Goal: Task Accomplishment & Management: Complete application form

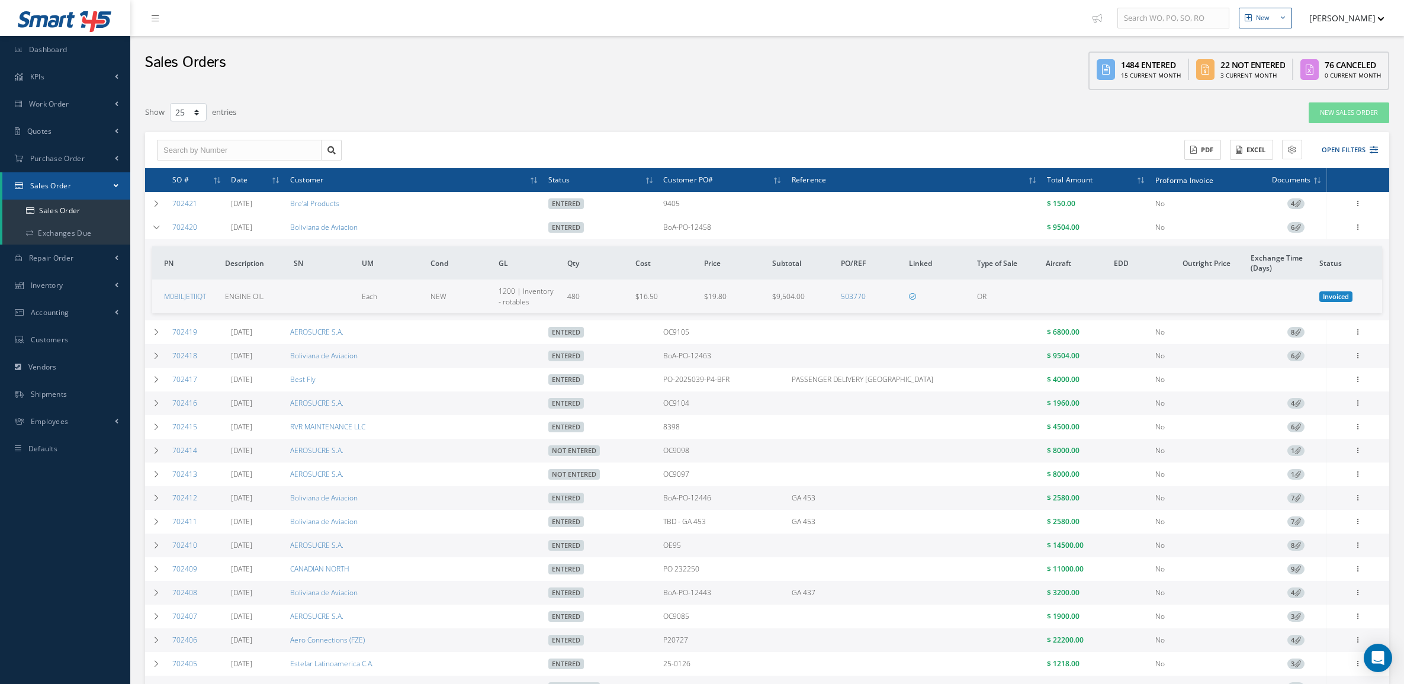
select select "25"
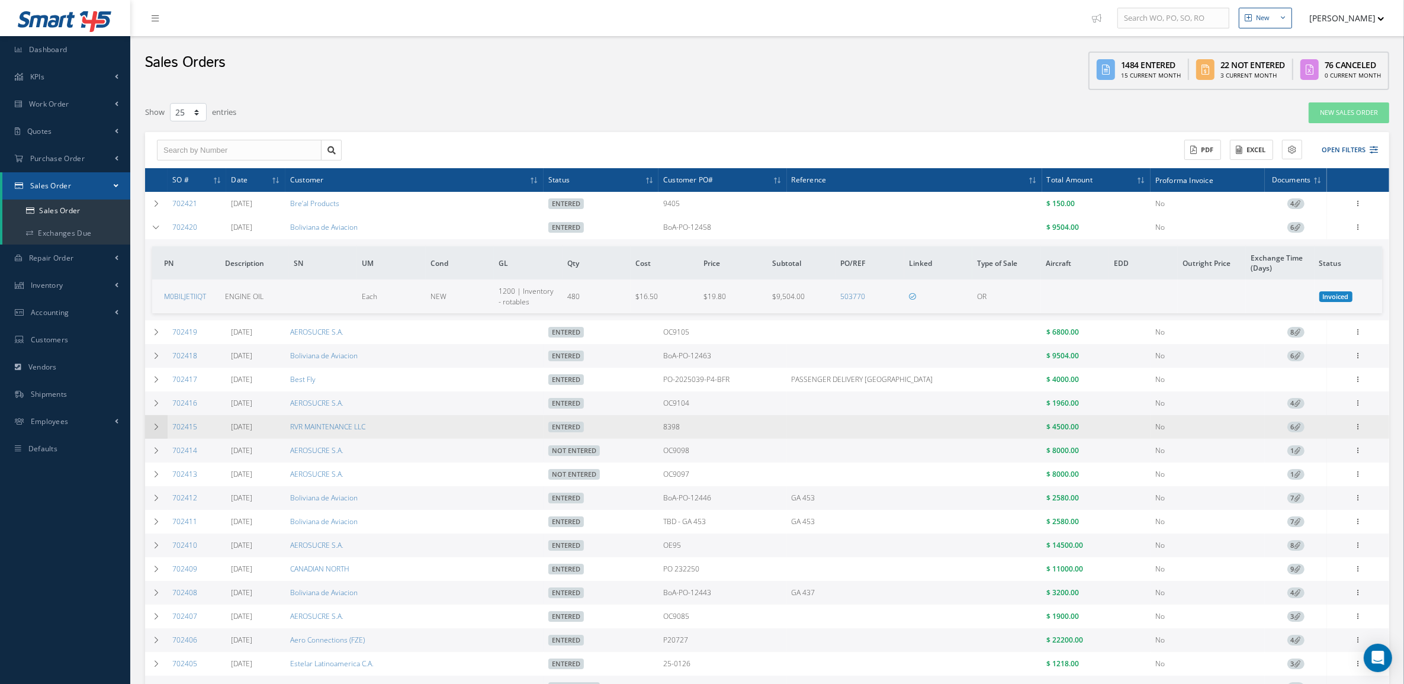
click at [162, 425] on td at bounding box center [156, 427] width 22 height 24
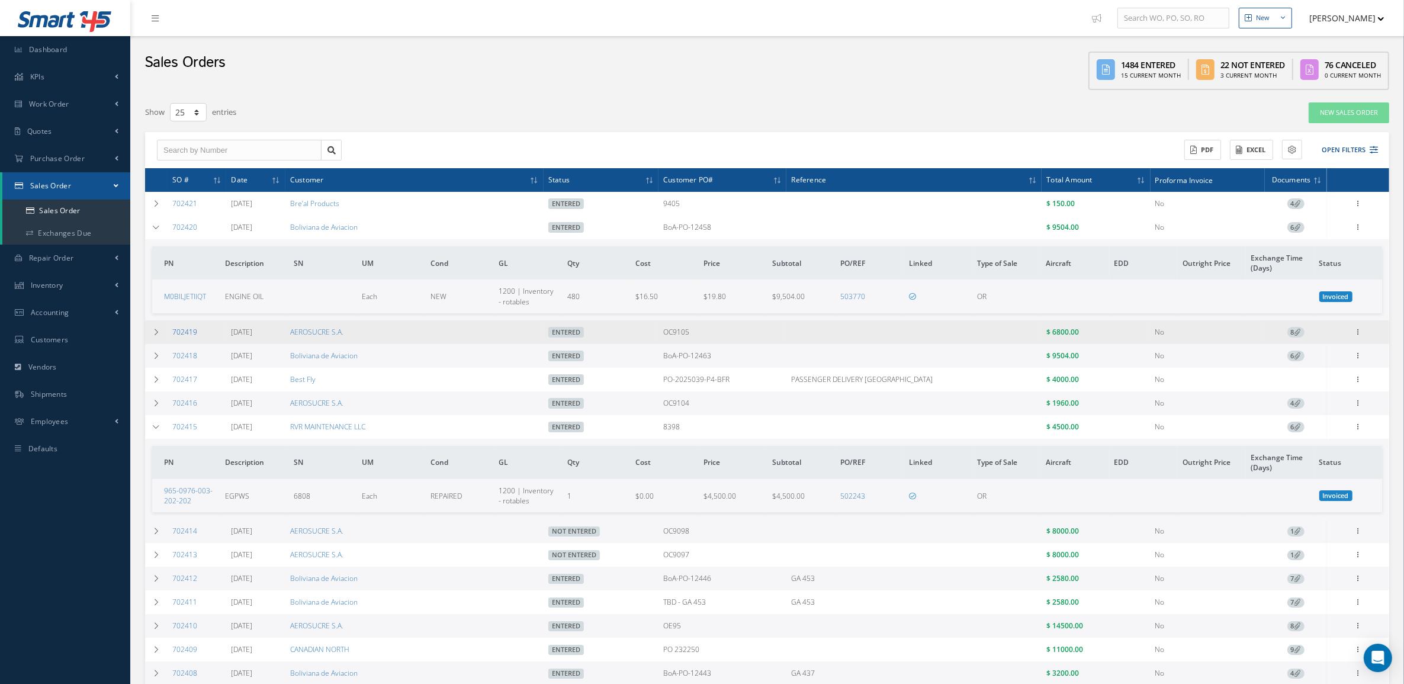
click at [182, 336] on link "702419" at bounding box center [184, 332] width 25 height 10
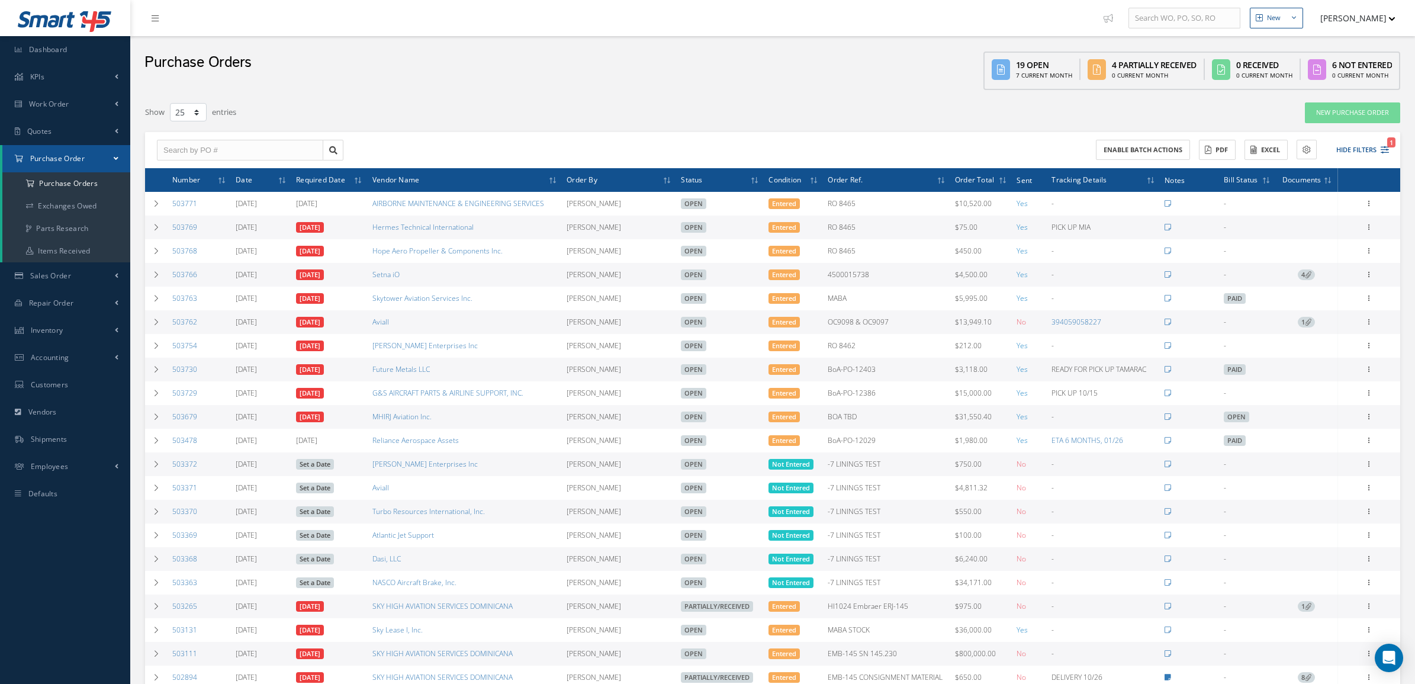
select select "25"
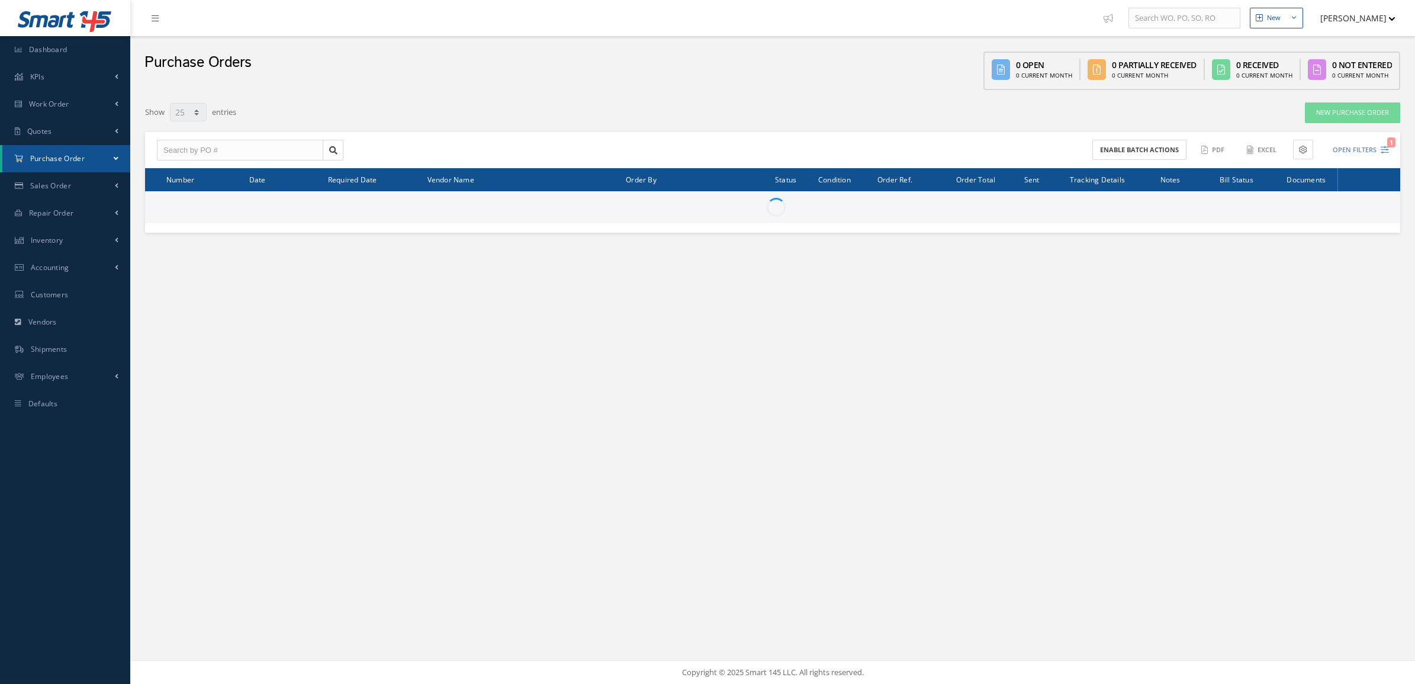
select select "25"
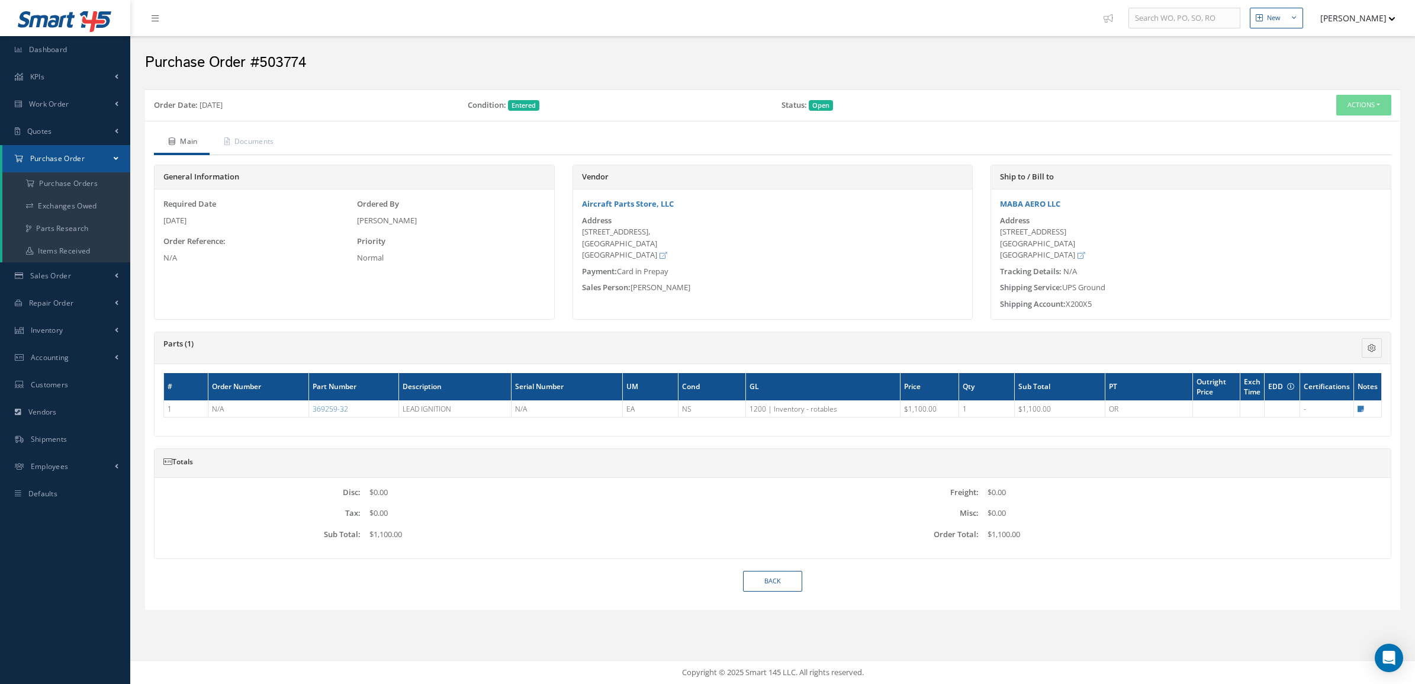
drag, startPoint x: 582, startPoint y: 232, endPoint x: 678, endPoint y: 230, distance: 95.9
click at [678, 230] on div "7403 Philips Hwy, Jacksonville, FL 32256 United States" at bounding box center [773, 243] width 382 height 35
copy div "7403 Philips Hwy,"
drag, startPoint x: 660, startPoint y: 242, endPoint x: 638, endPoint y: 244, distance: 22.6
click at [638, 244] on div "7403 Philips Hwy, Jacksonville, FL 32256 United States" at bounding box center [773, 243] width 382 height 35
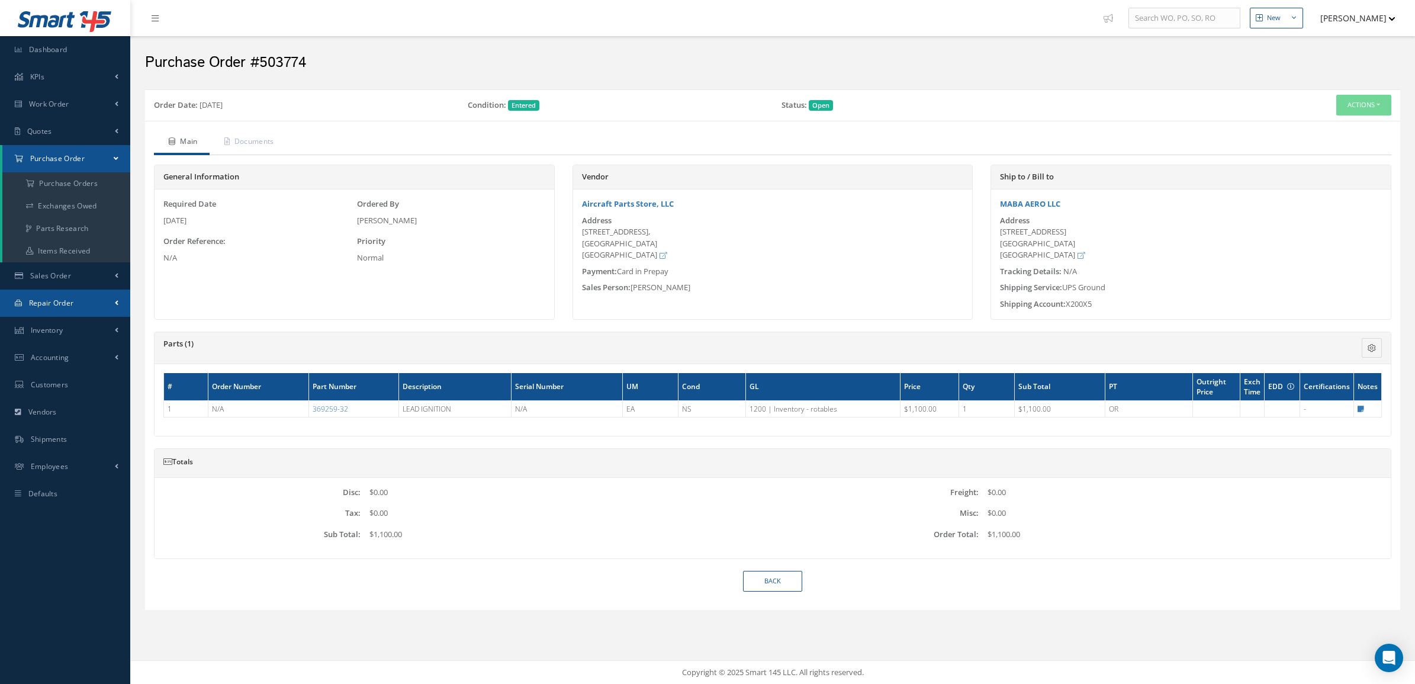
copy div "32256"
click at [46, 134] on span "Quotes" at bounding box center [39, 131] width 25 height 10
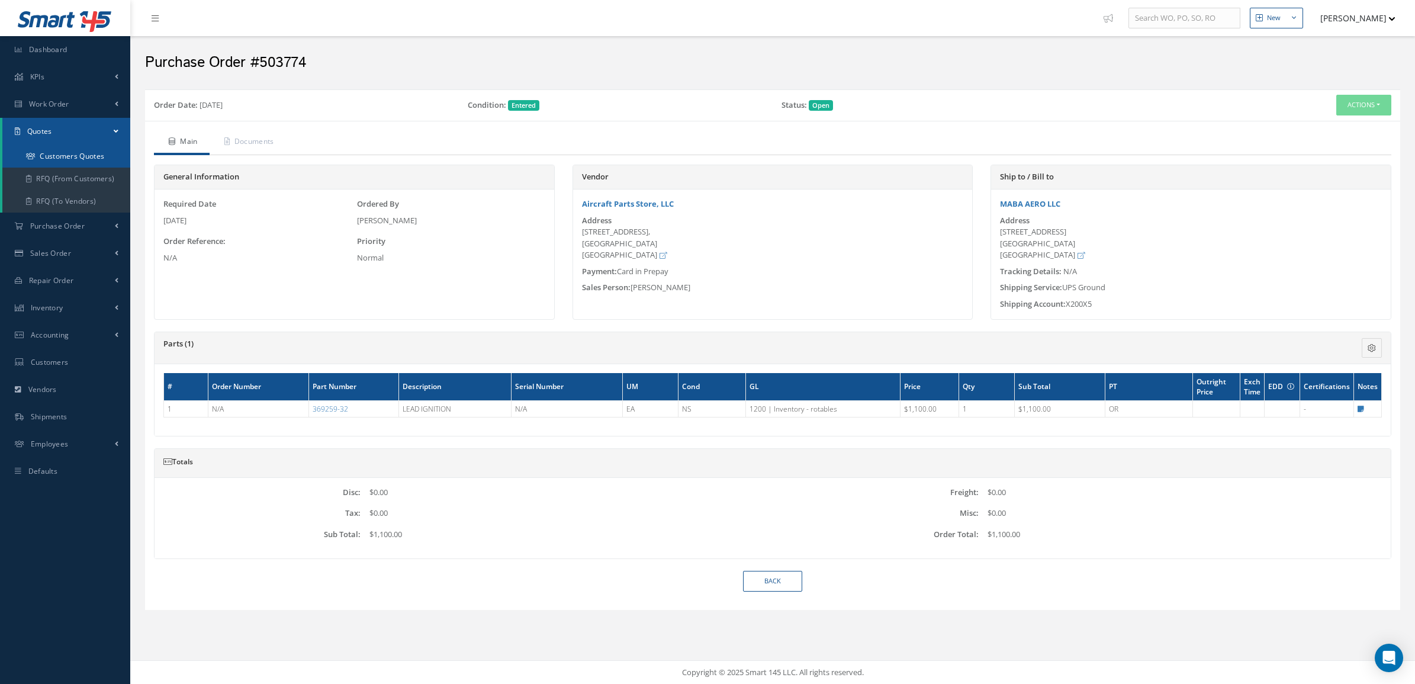
click at [62, 154] on link "Customers Quotes" at bounding box center [66, 156] width 128 height 22
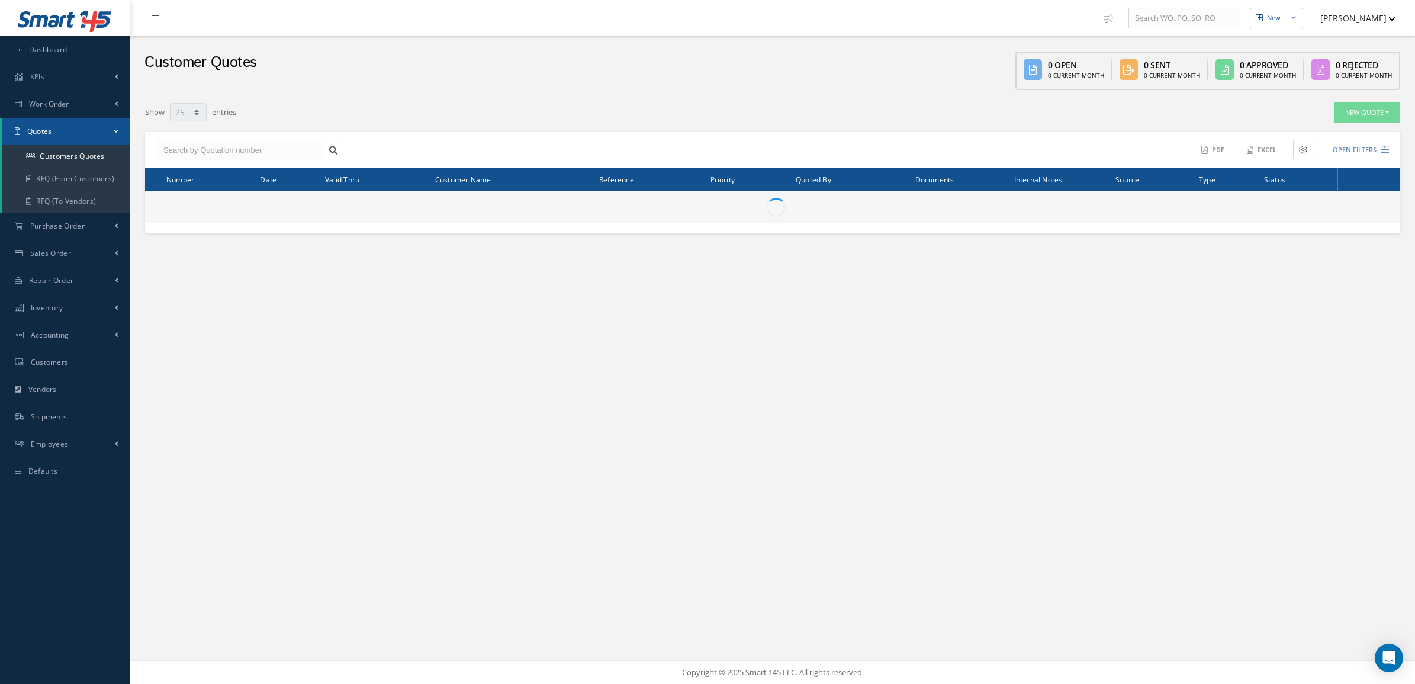
select select "25"
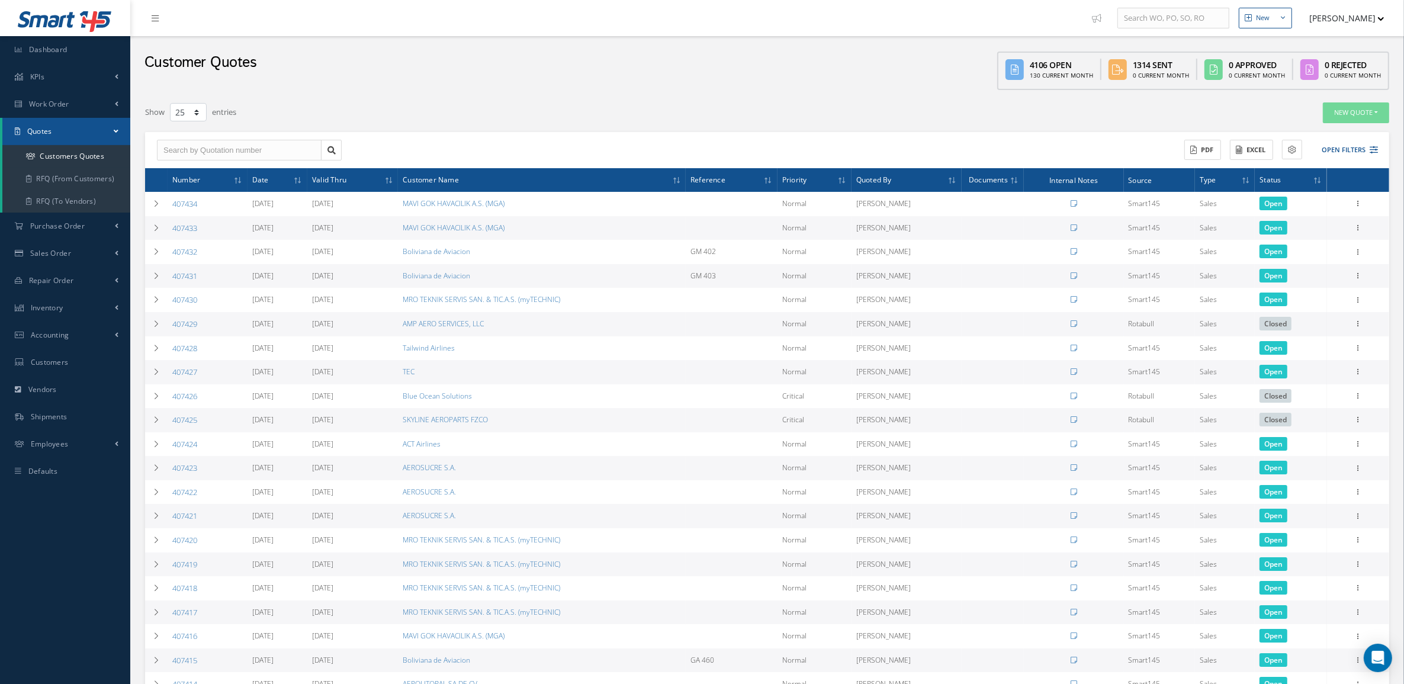
click at [153, 86] on div "Customer Quotes" at bounding box center [200, 66] width 112 height 48
click at [1345, 144] on button "Open Filters" at bounding box center [1344, 150] width 67 height 20
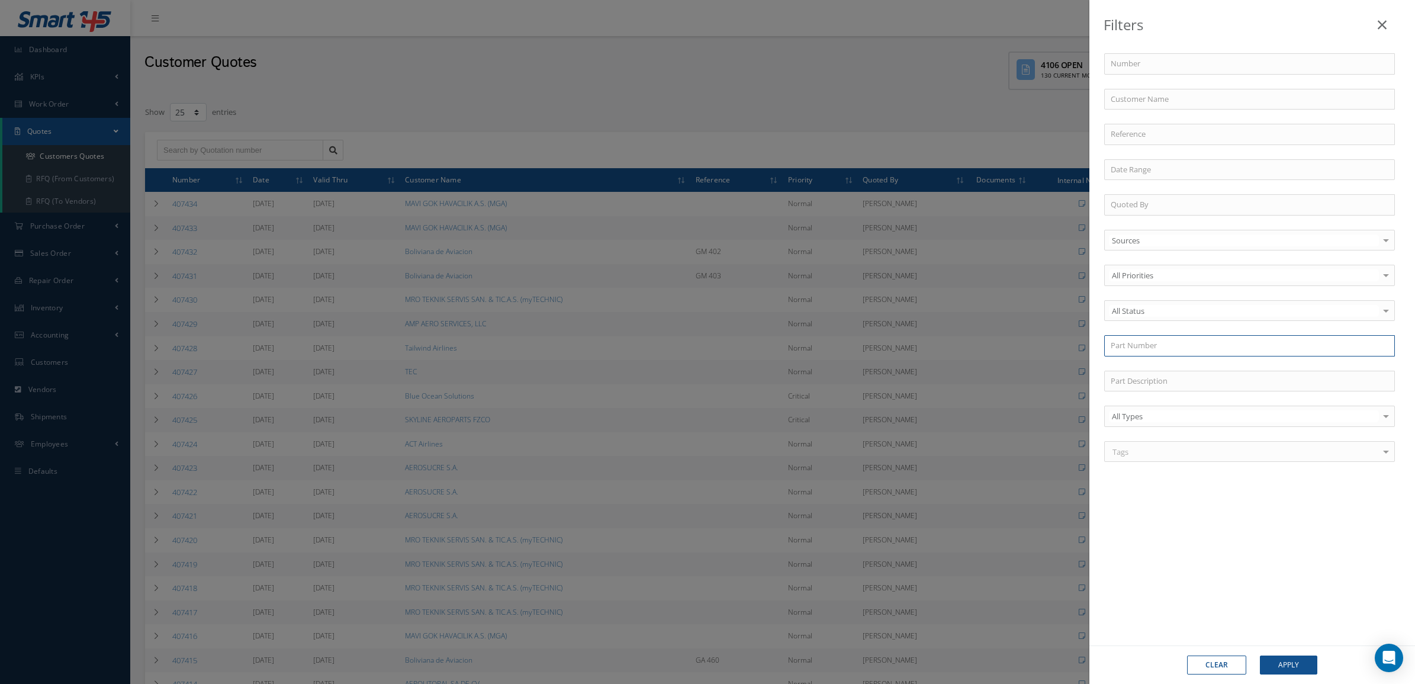
click at [1148, 346] on input "text" at bounding box center [1249, 345] width 291 height 21
click at [1150, 362] on div "369259-32" at bounding box center [1249, 366] width 289 height 21
type input "369259-32"
click at [1298, 667] on button "Apply" at bounding box center [1288, 664] width 57 height 19
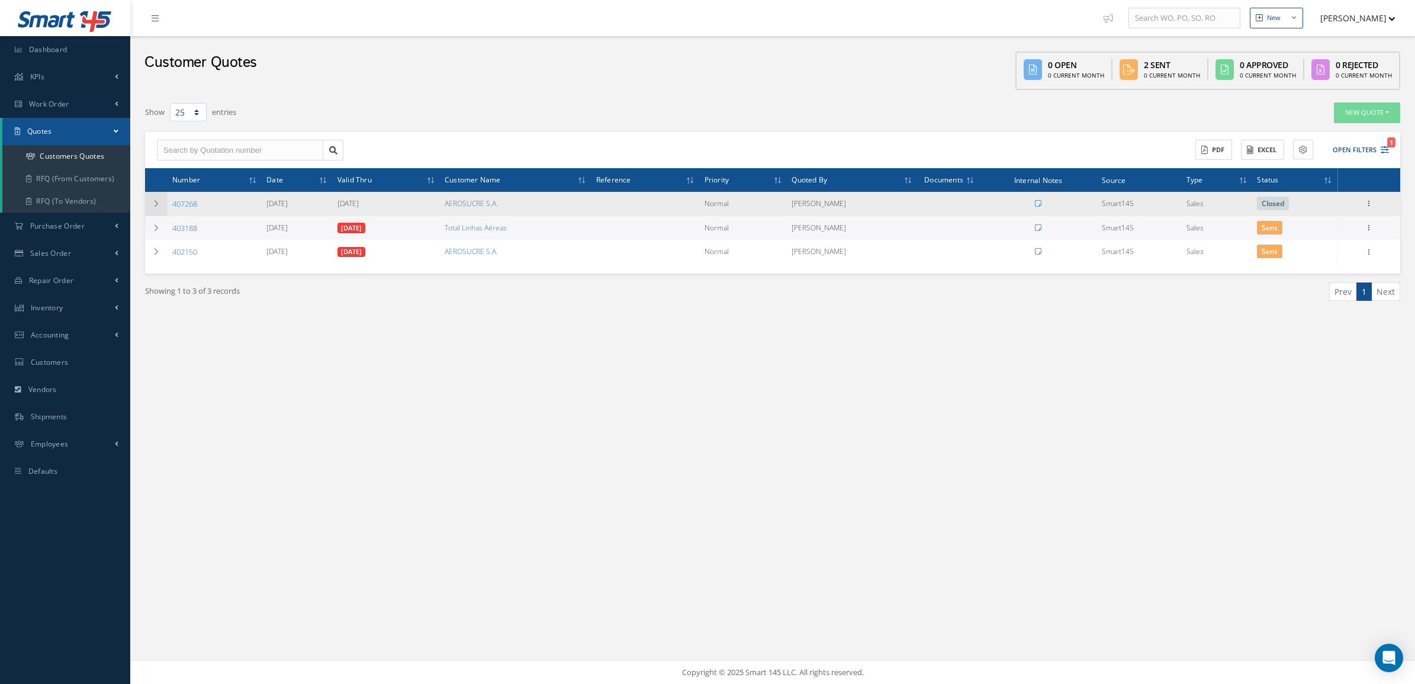
click at [157, 205] on icon at bounding box center [156, 203] width 8 height 7
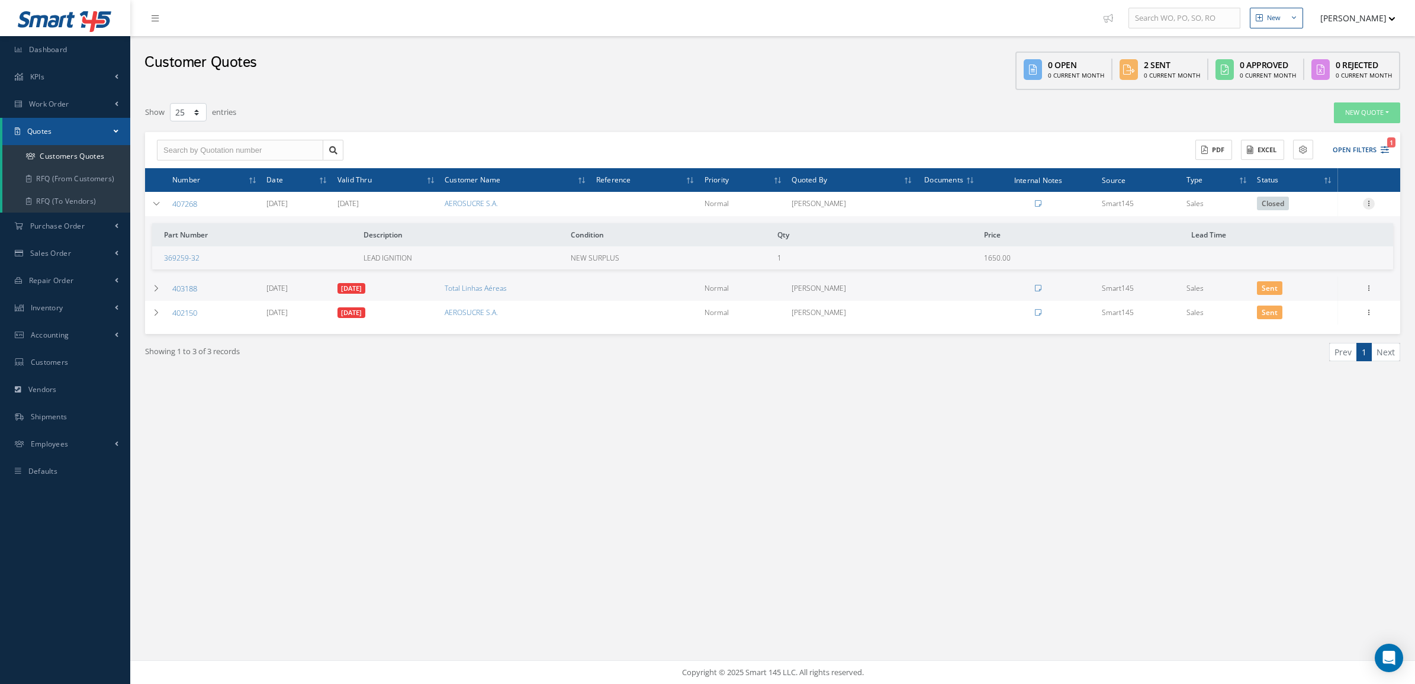
click at [1369, 198] on icon at bounding box center [1369, 202] width 12 height 9
click at [1328, 271] on link "Convert to Sales Order" at bounding box center [1314, 277] width 94 height 24
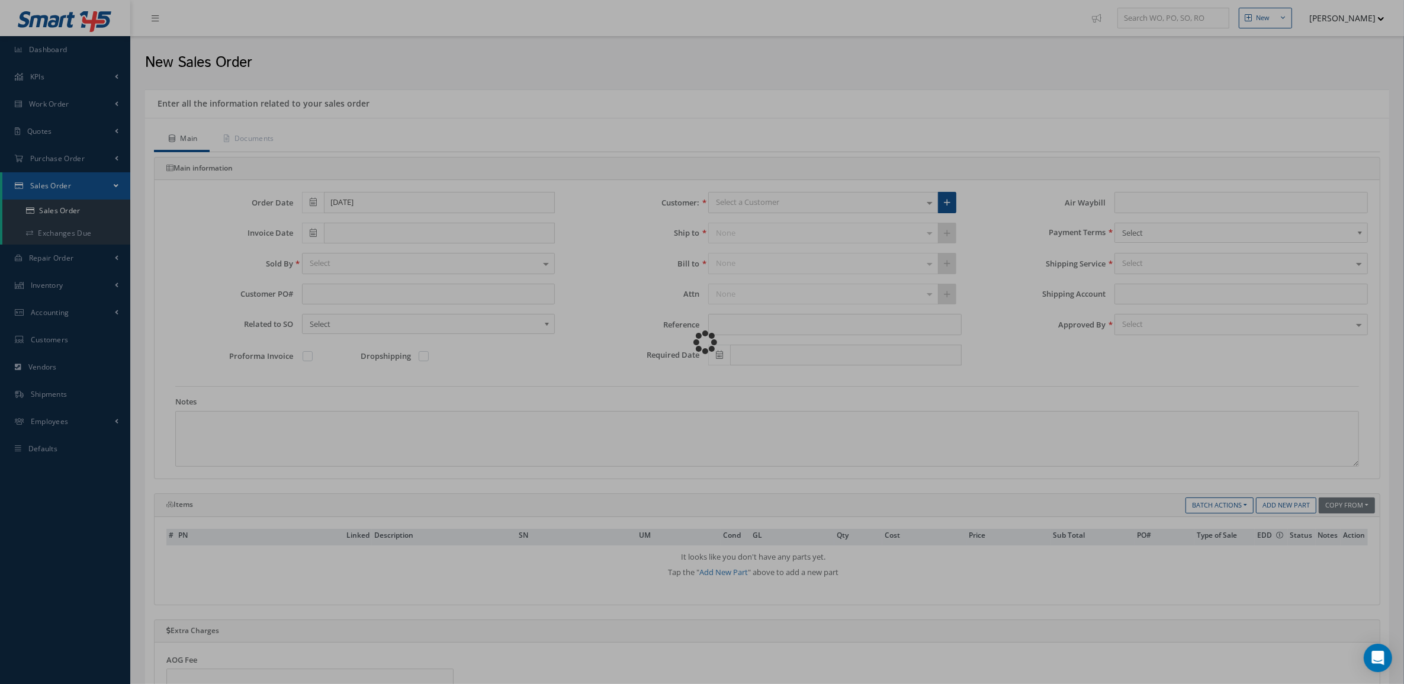
click at [702, 342] on div "Loading…" at bounding box center [702, 342] width 0 height 0
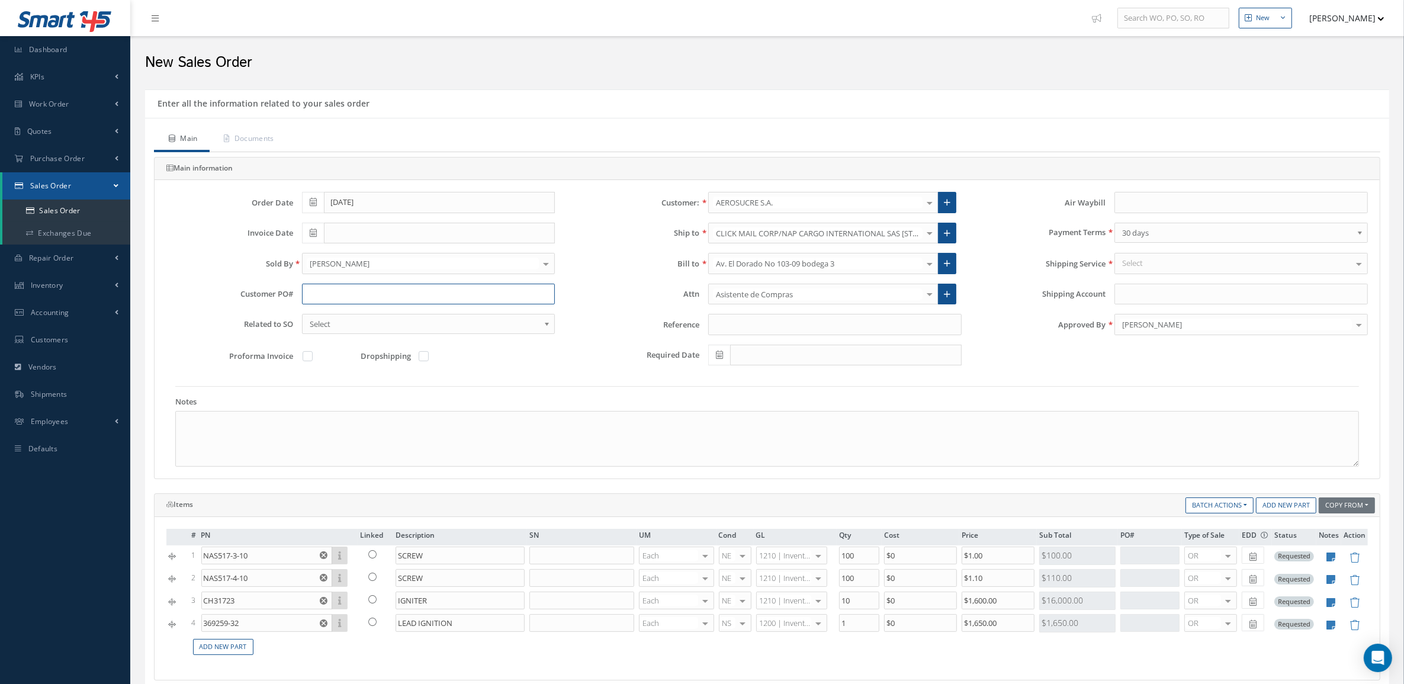
click at [326, 298] on input "text" at bounding box center [428, 294] width 253 height 21
type input "o"
type input "OC9108"
click at [271, 141] on link "Documents" at bounding box center [248, 139] width 76 height 25
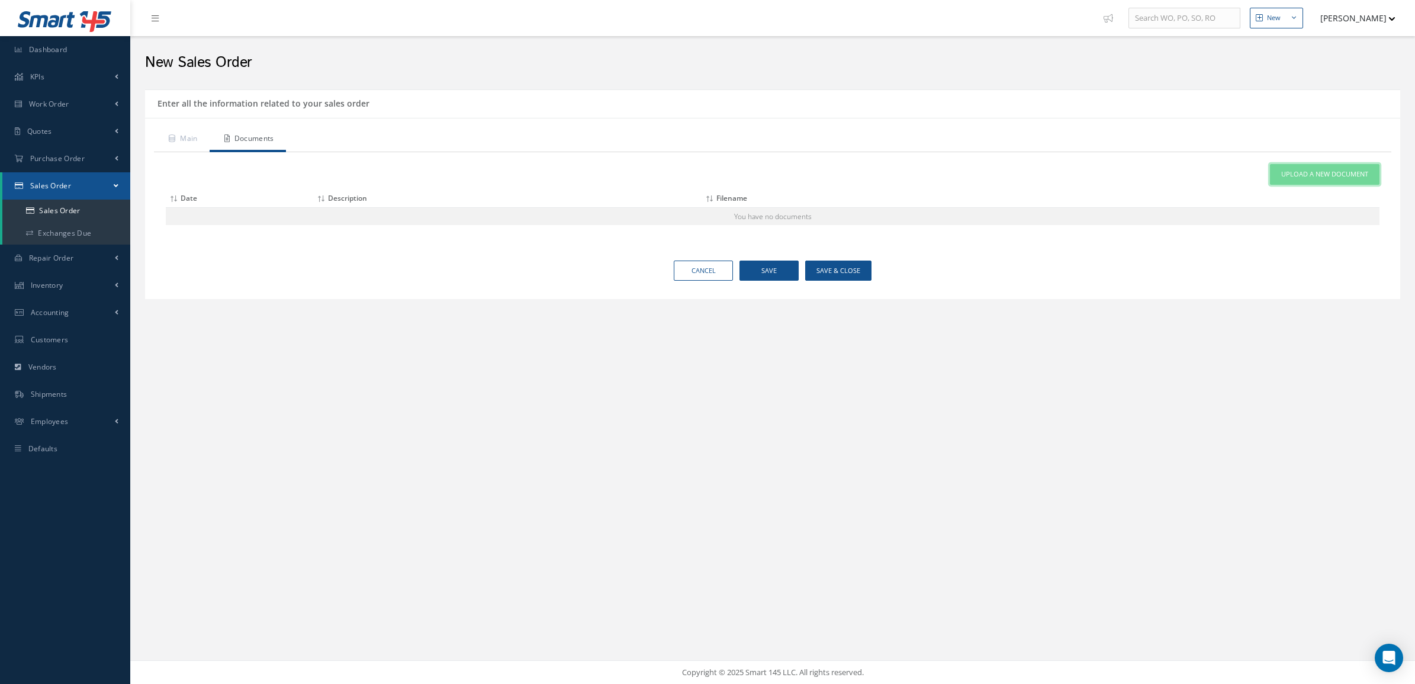
click at [1286, 166] on link "Upload a New Document" at bounding box center [1325, 174] width 110 height 21
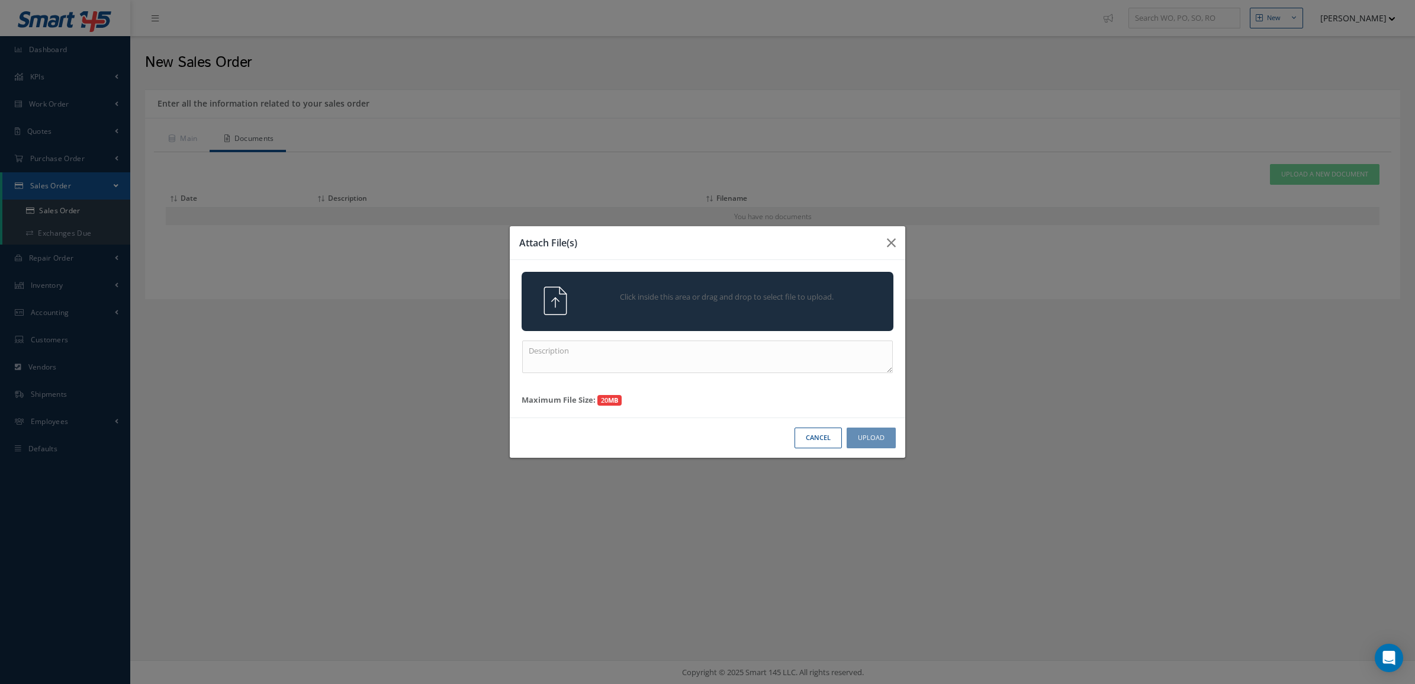
click at [741, 290] on div "Click inside this area or drag and drop to select file to upload." at bounding box center [724, 299] width 292 height 24
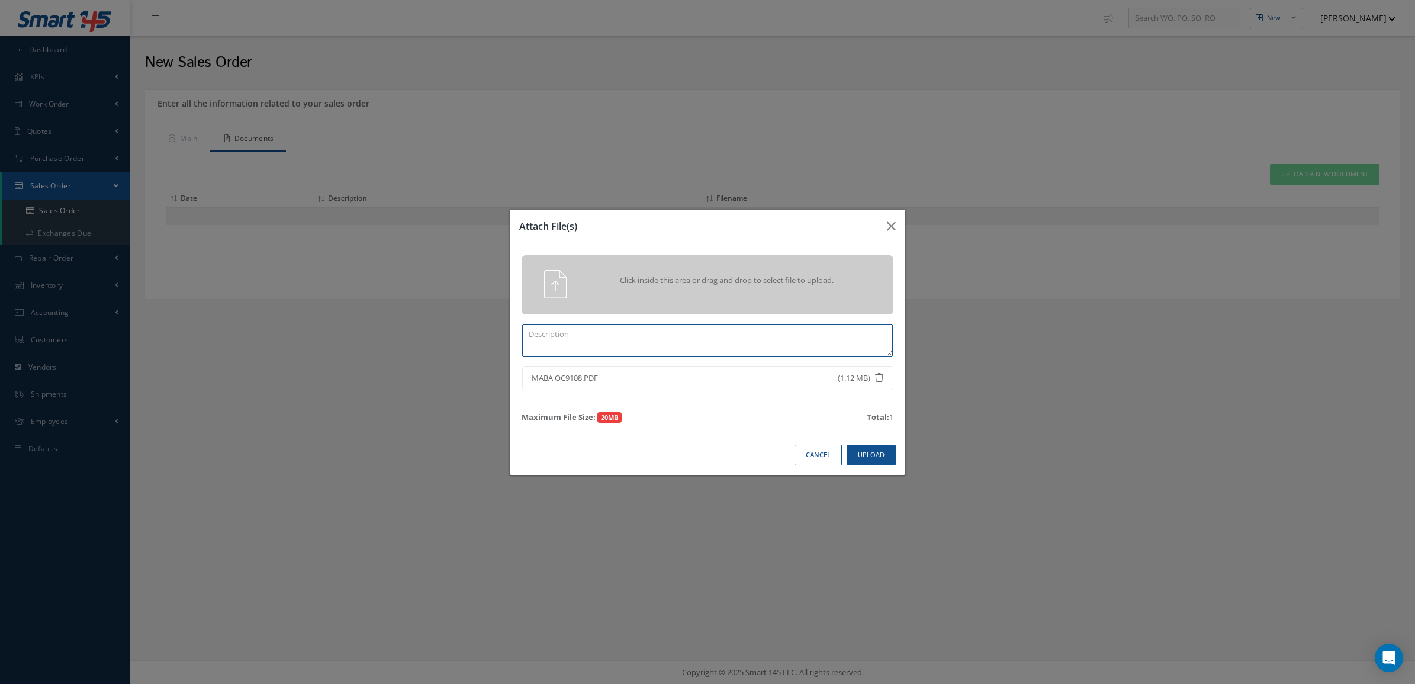
click at [691, 348] on textarea at bounding box center [707, 340] width 371 height 33
type textarea "PO"
click at [857, 459] on button "Upload" at bounding box center [871, 455] width 49 height 21
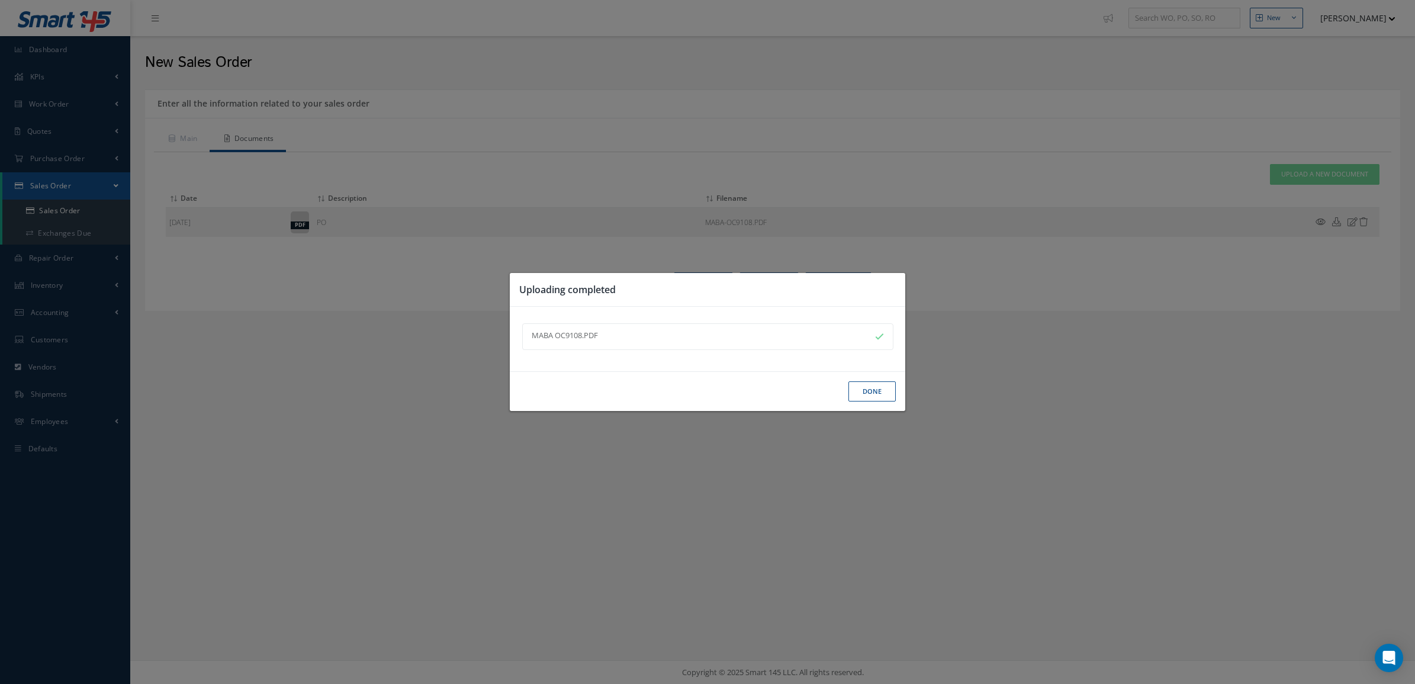
click at [855, 392] on button "Done" at bounding box center [871, 391] width 47 height 21
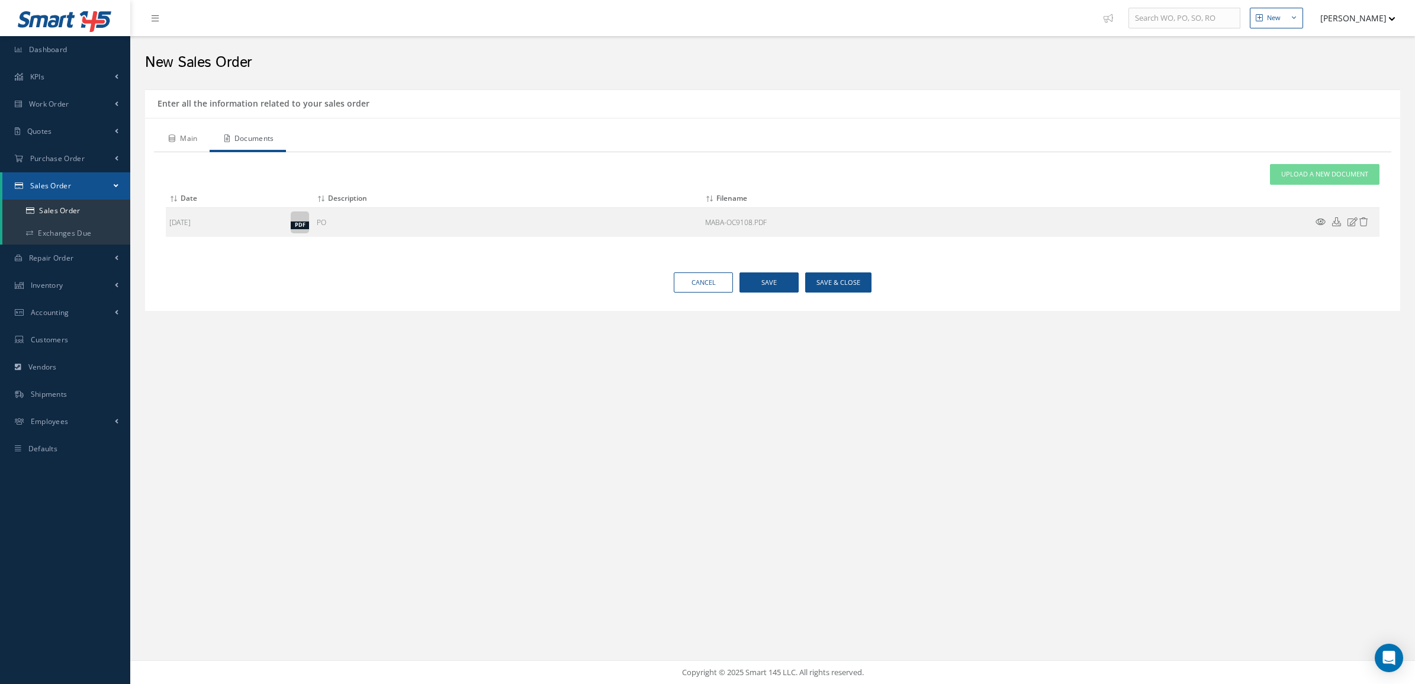
click at [184, 138] on link "Main" at bounding box center [182, 139] width 56 height 25
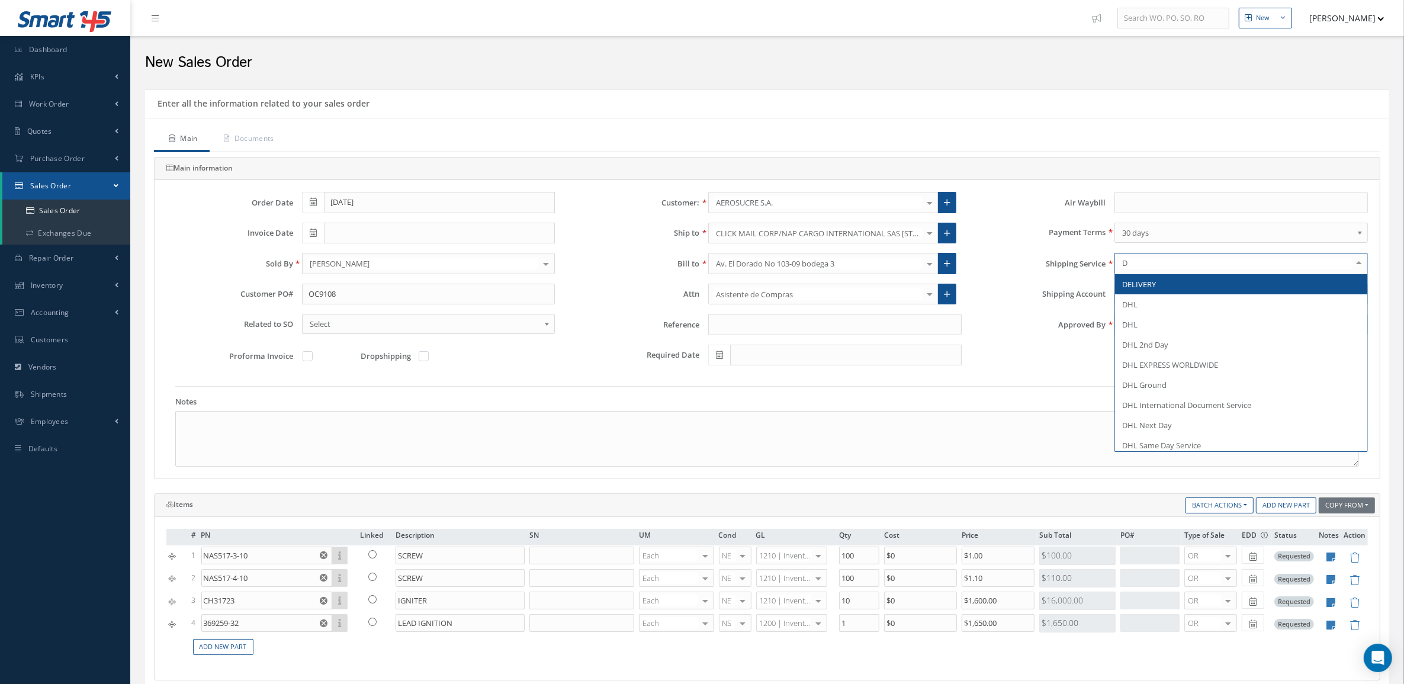
type input "DE"
click at [1147, 284] on span "DELIVERY" at bounding box center [1139, 284] width 34 height 11
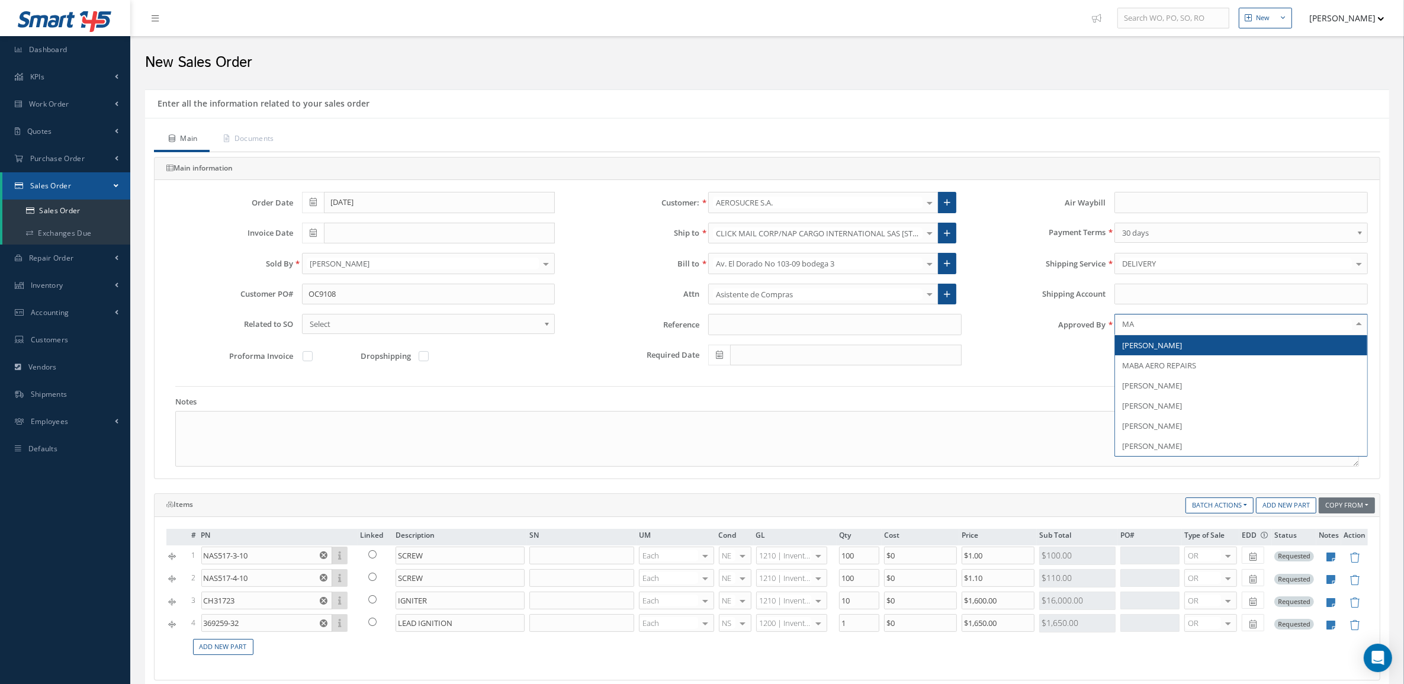
type input "MAR"
click at [1157, 347] on span "[PERSON_NAME]" at bounding box center [1152, 345] width 60 height 11
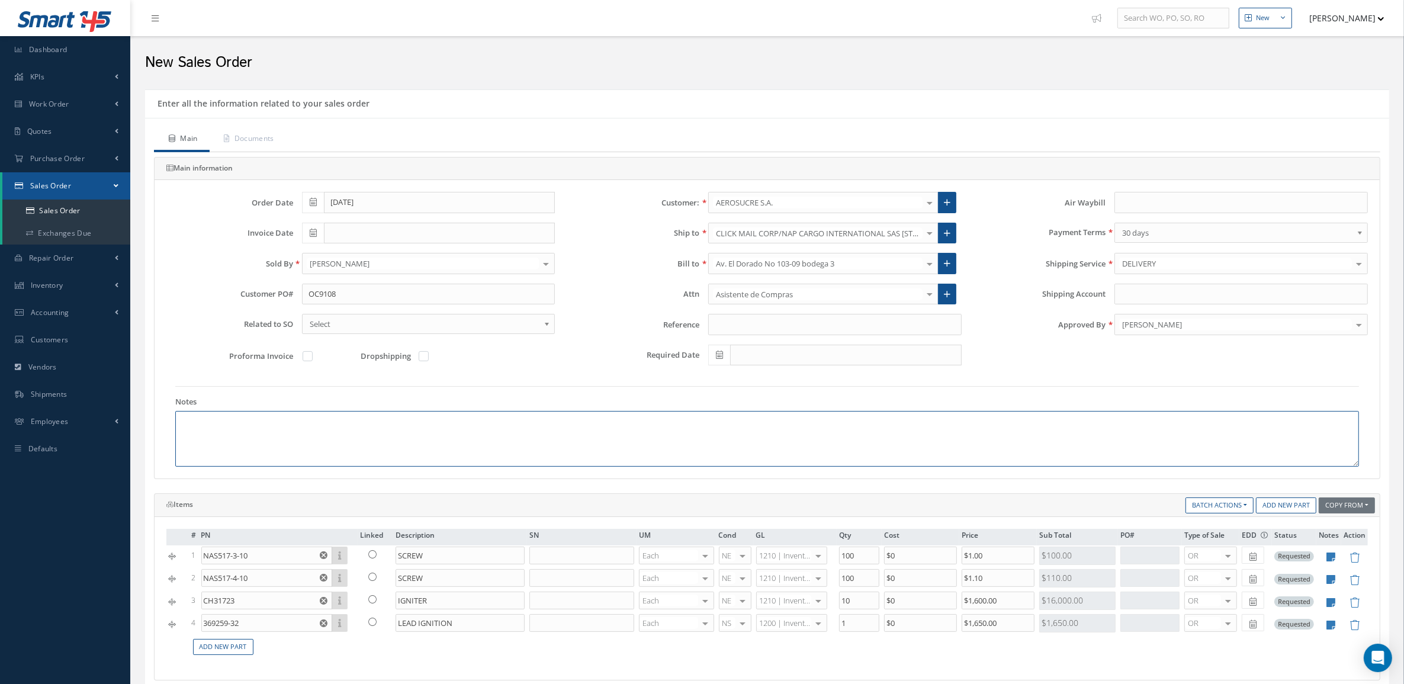
click at [317, 445] on textarea at bounding box center [766, 439] width 1183 height 56
paste textarea "INCOTERM: FCA-MIA MONEDA DE NEGOCIACIÓN: USD"
type textarea "INCOTERM: FCA-MIA MONEDA DE NEGOCIACIÓN: USD"
click at [1350, 562] on icon at bounding box center [1354, 557] width 10 height 10
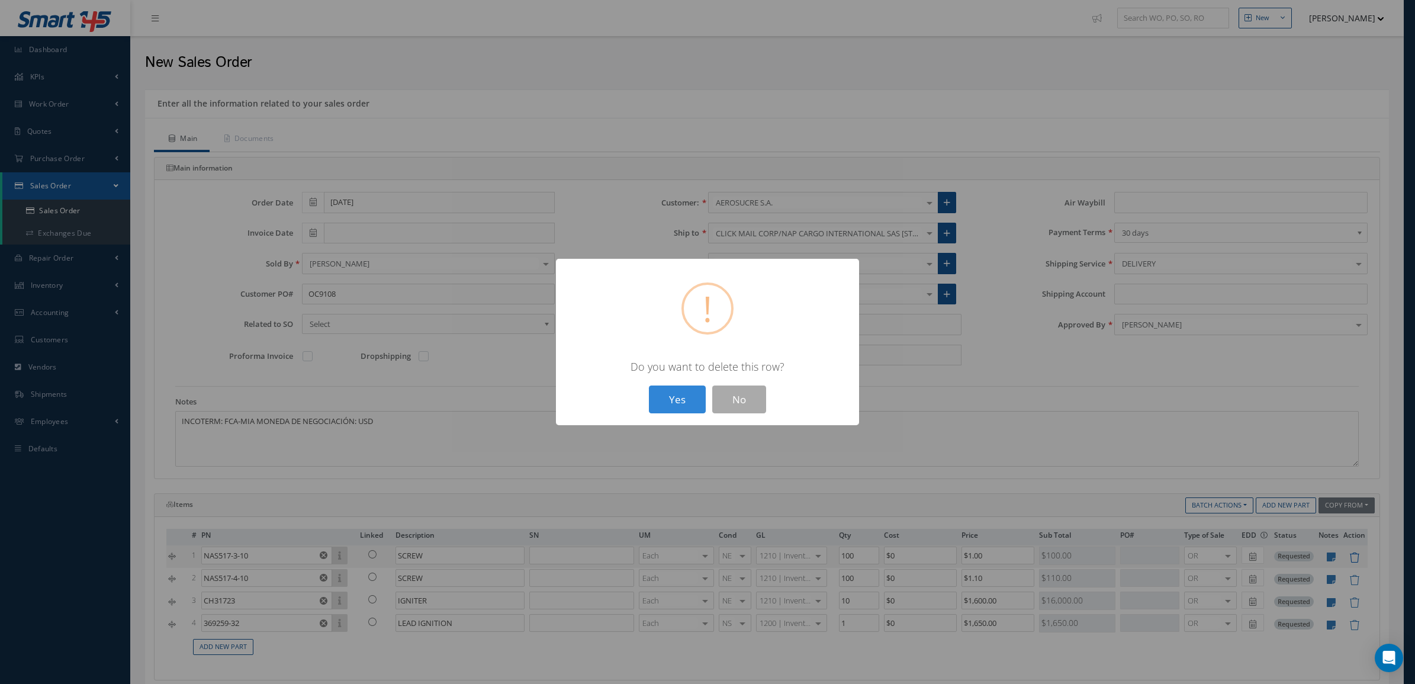
click at [649, 385] on button "Yes" at bounding box center [677, 399] width 57 height 28
type input "NAS517-4-10"
type input "$1.1"
type input "CH31723"
type input "IGNITER"
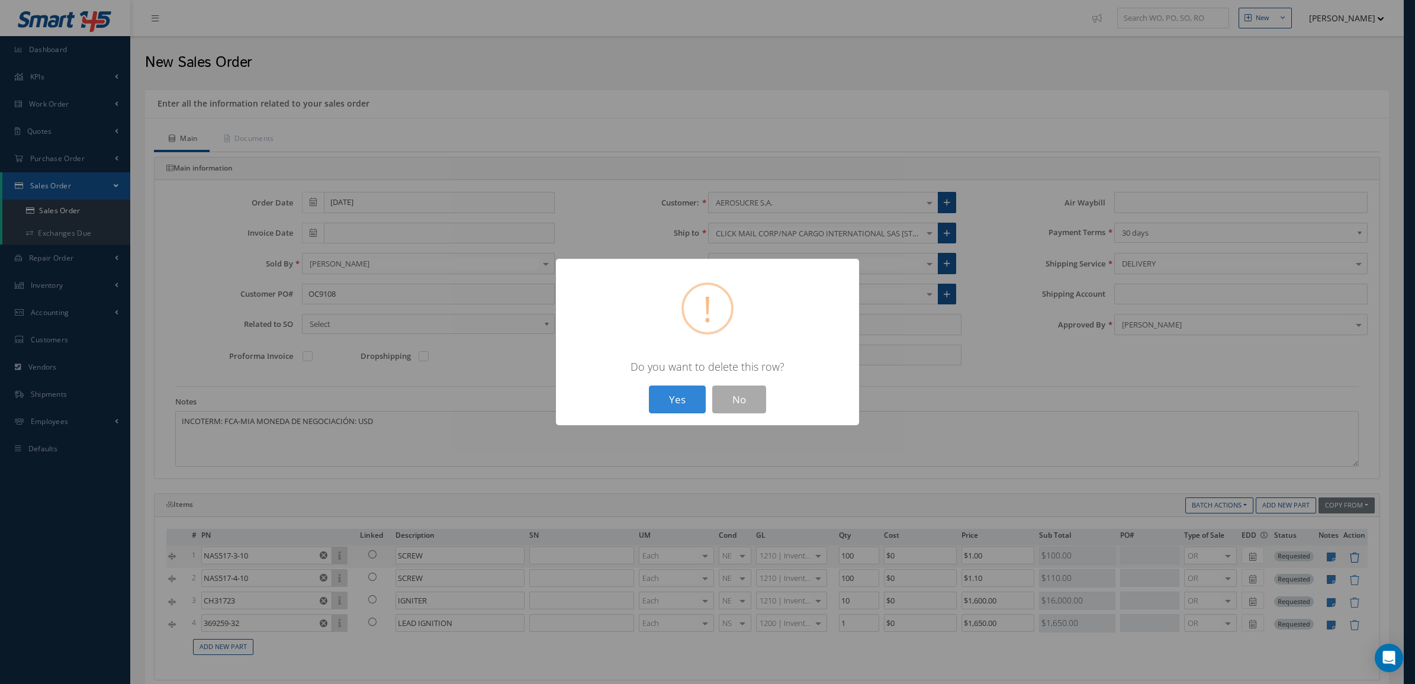
type input "10"
type input "$1,600"
type input "369259-32"
type input "LEAD IGNITION"
type input "1"
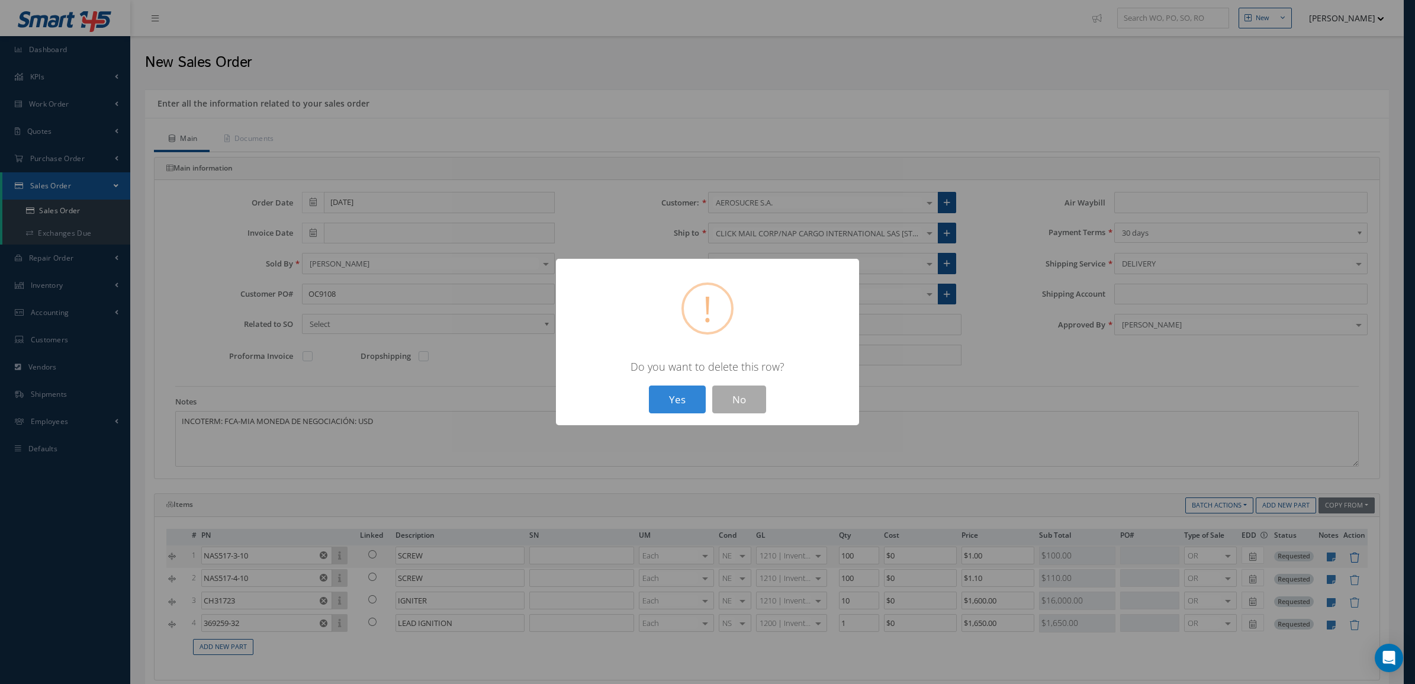
type input "$1,650"
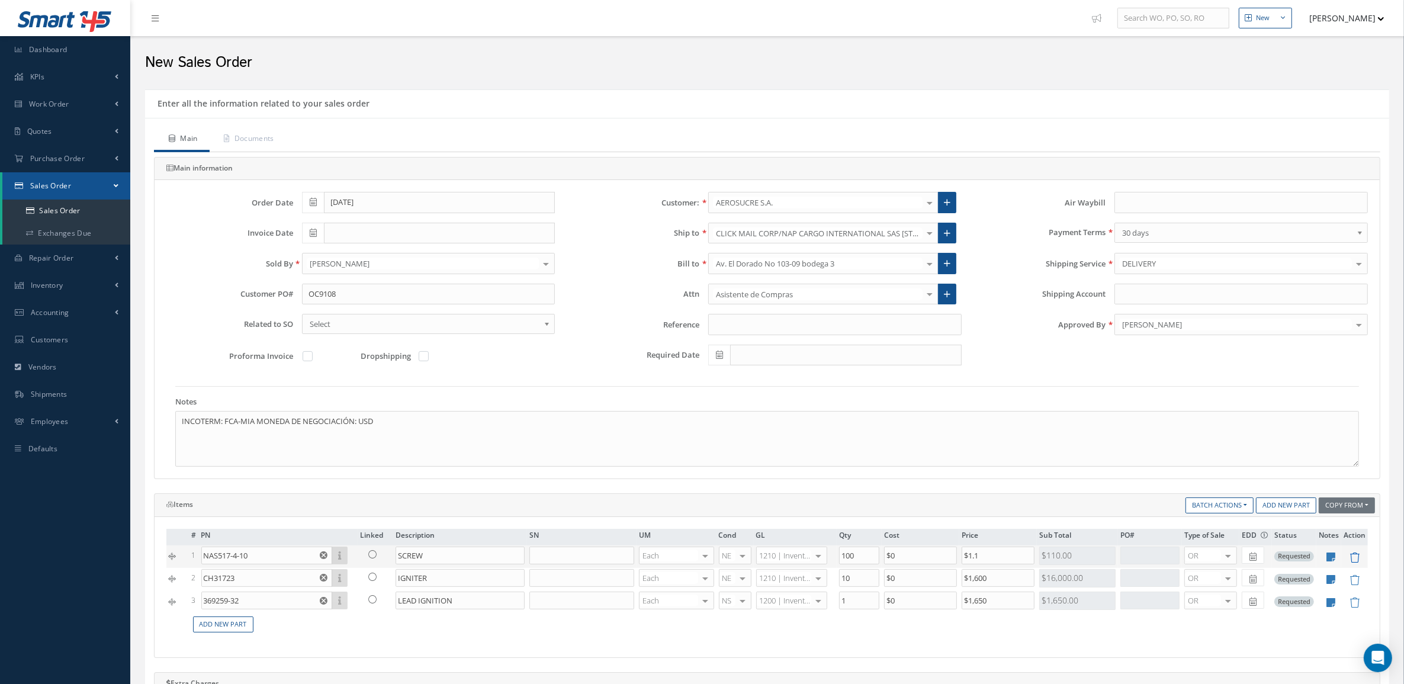
click at [1350, 562] on icon at bounding box center [1354, 557] width 10 height 10
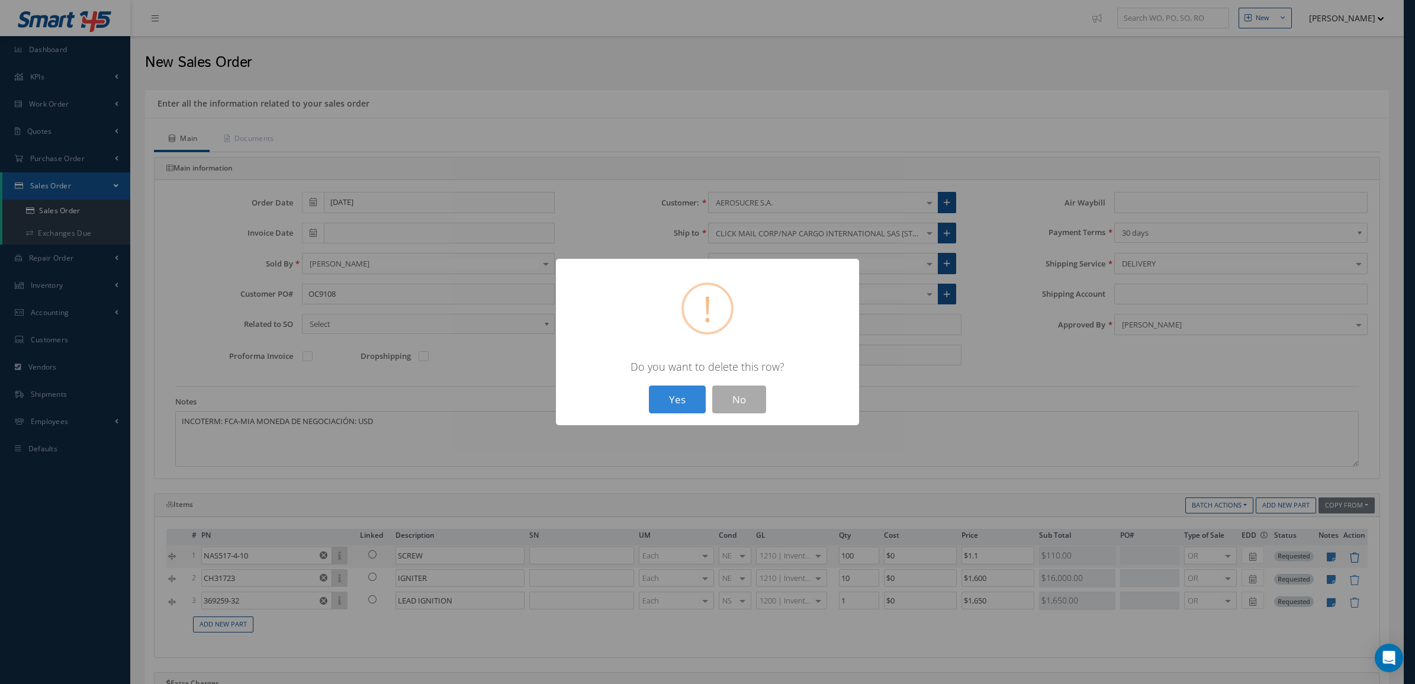
click at [649, 385] on button "Yes" at bounding box center [677, 399] width 57 height 28
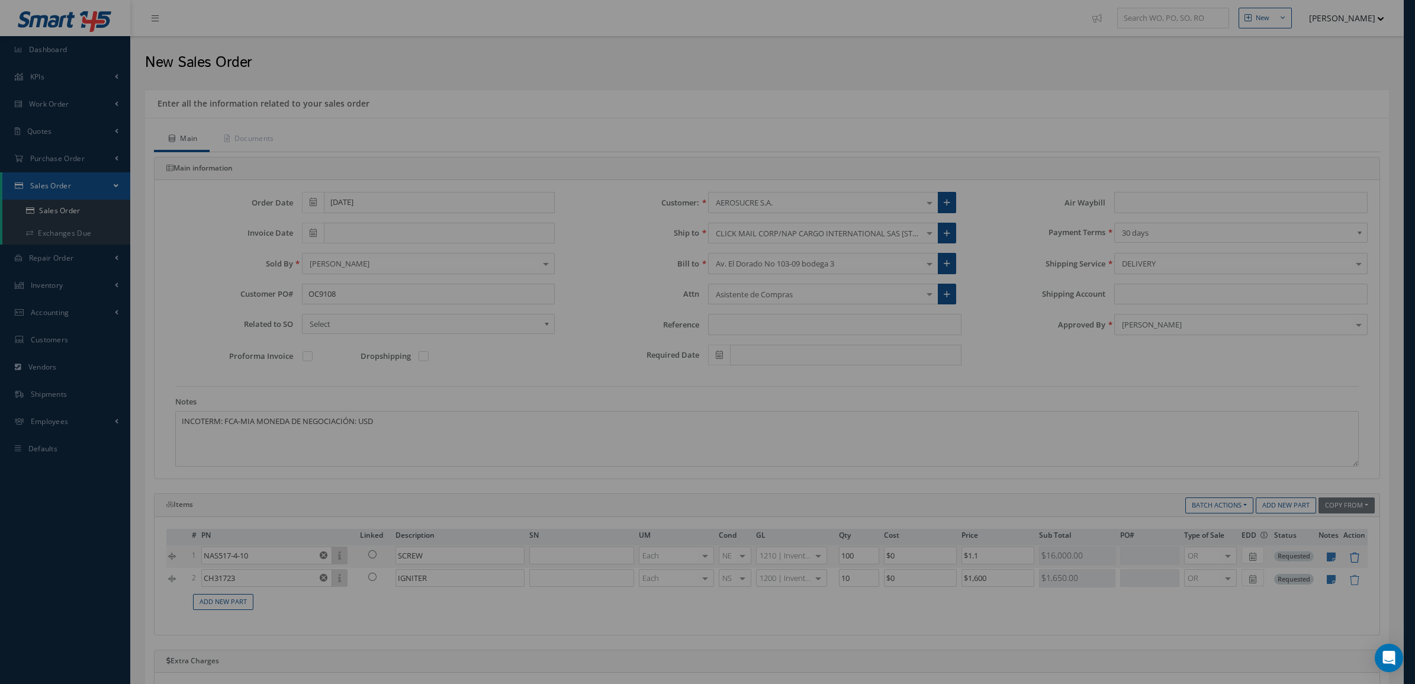
type input "CH31723"
type input "IGNITER"
type input "10"
type input "$1,600"
type input "369259-32"
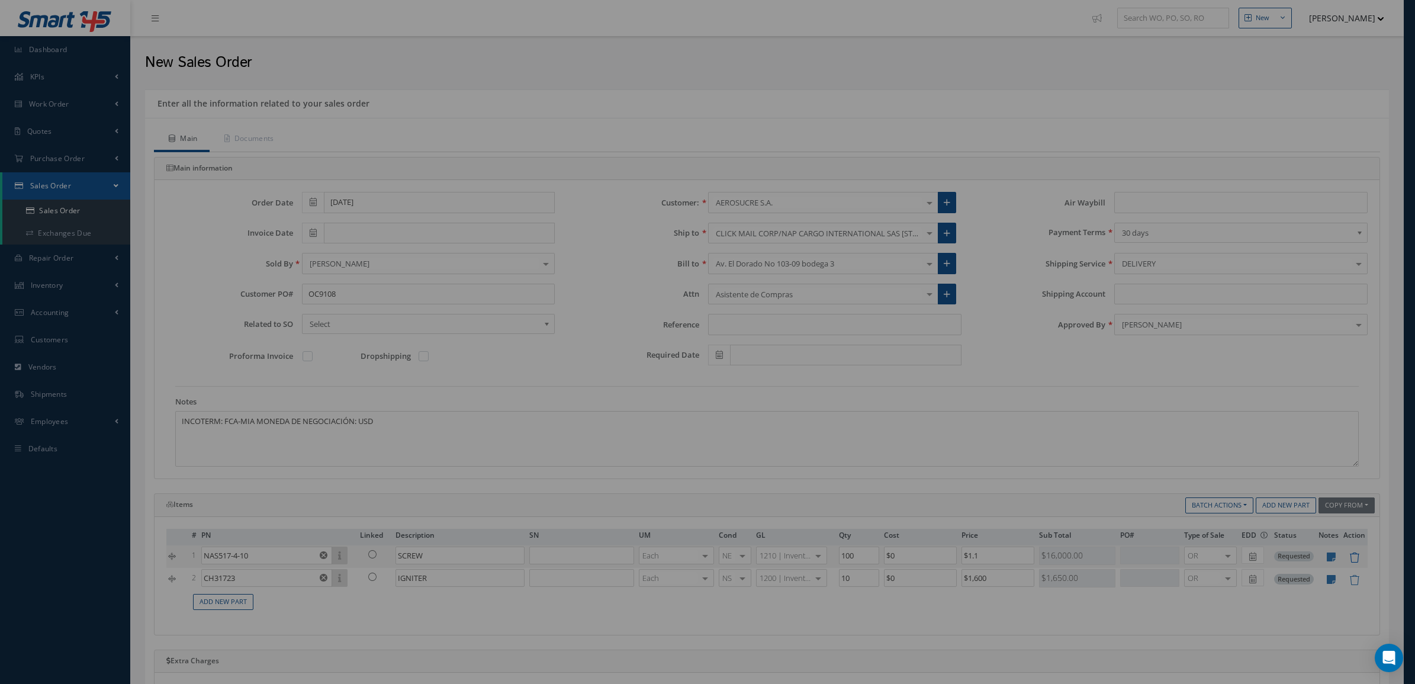
type input "LEAD IGNITION"
type input "1"
type input "$1,650"
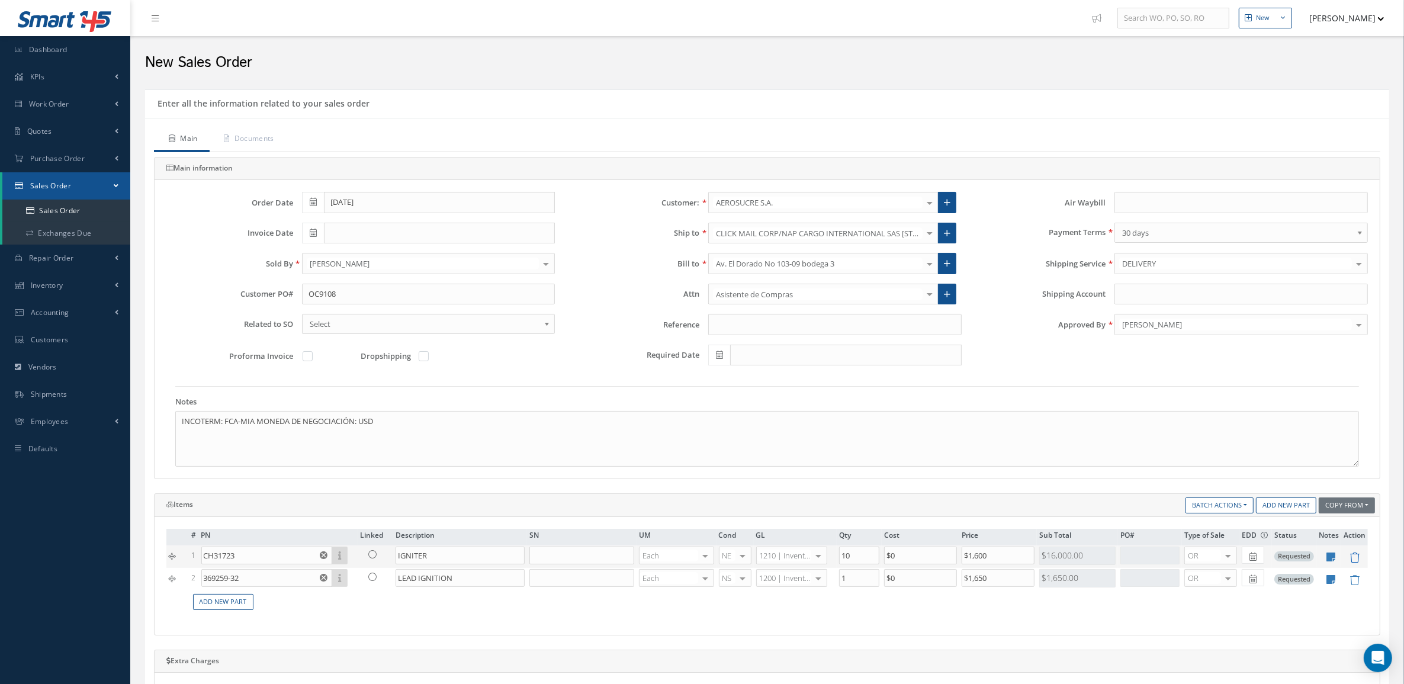
click at [1350, 562] on icon at bounding box center [1354, 557] width 10 height 10
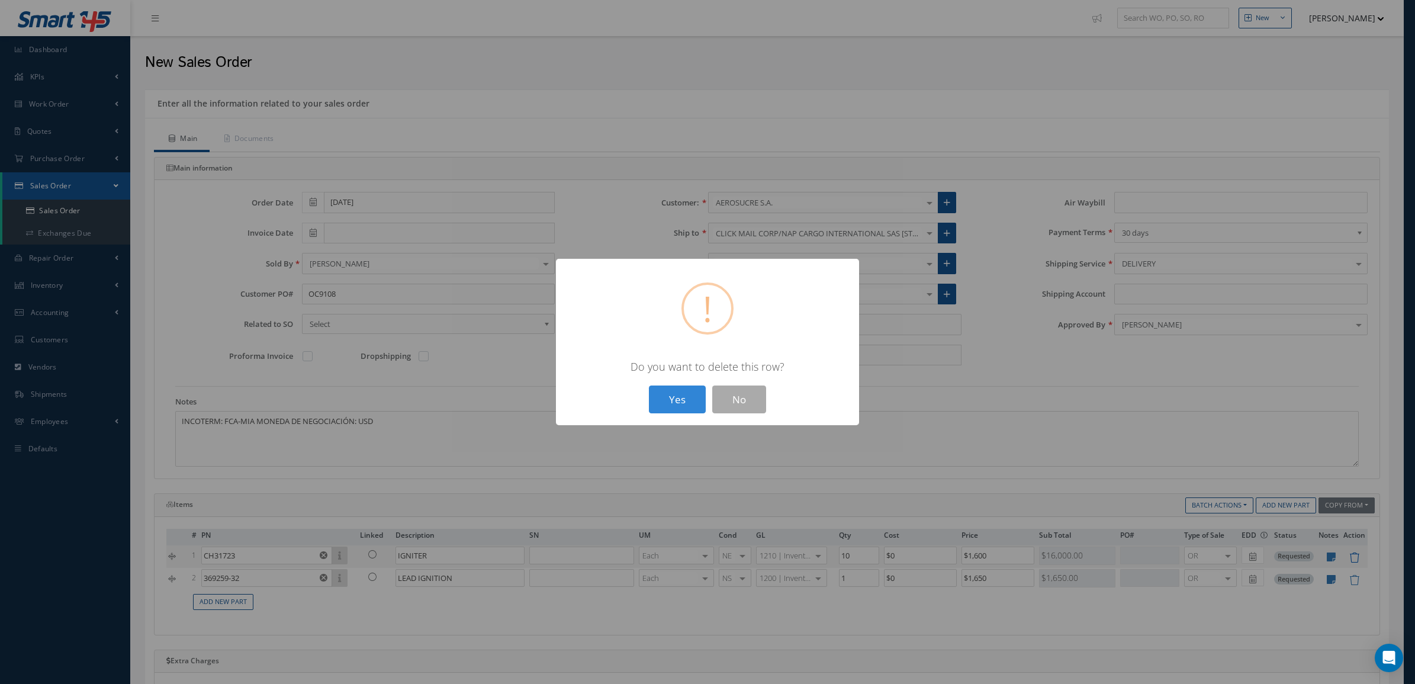
click at [649, 385] on button "Yes" at bounding box center [677, 399] width 57 height 28
type input "369259-32"
type input "LEAD IGNITION"
type input "1"
type input "$1,650"
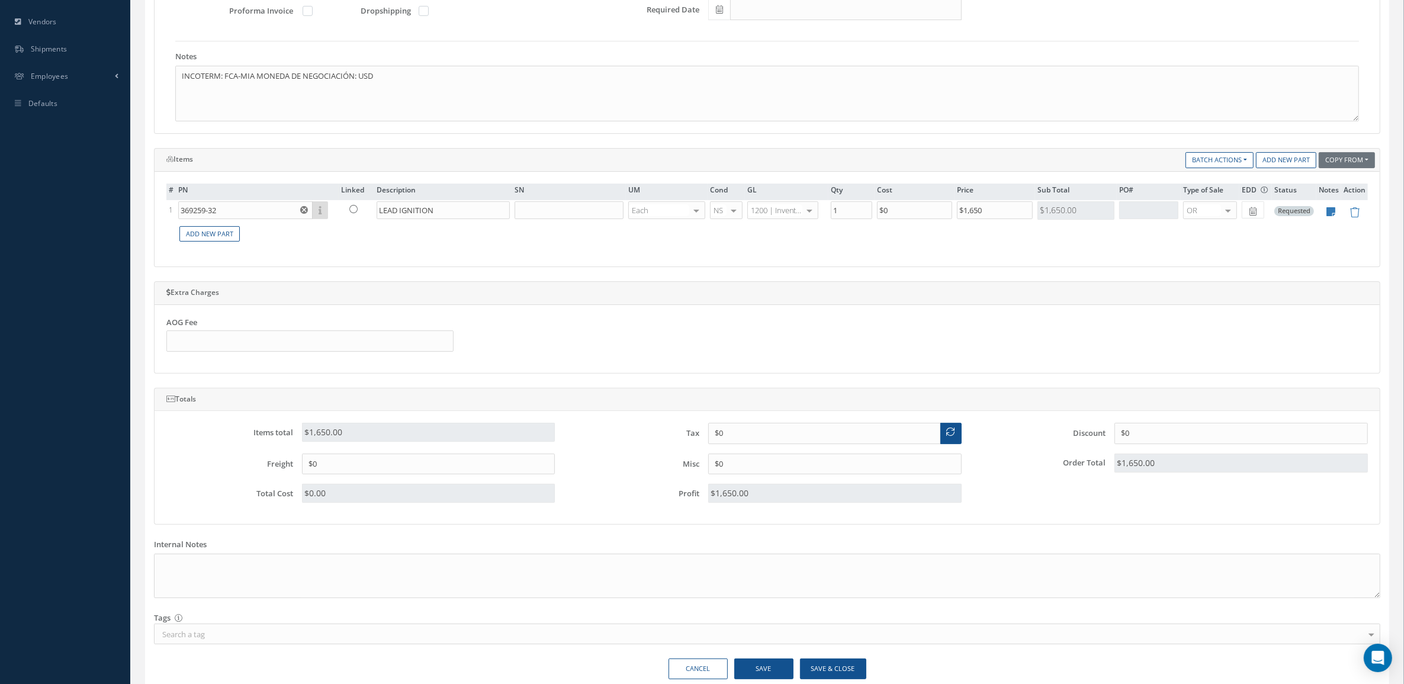
scroll to position [370, 0]
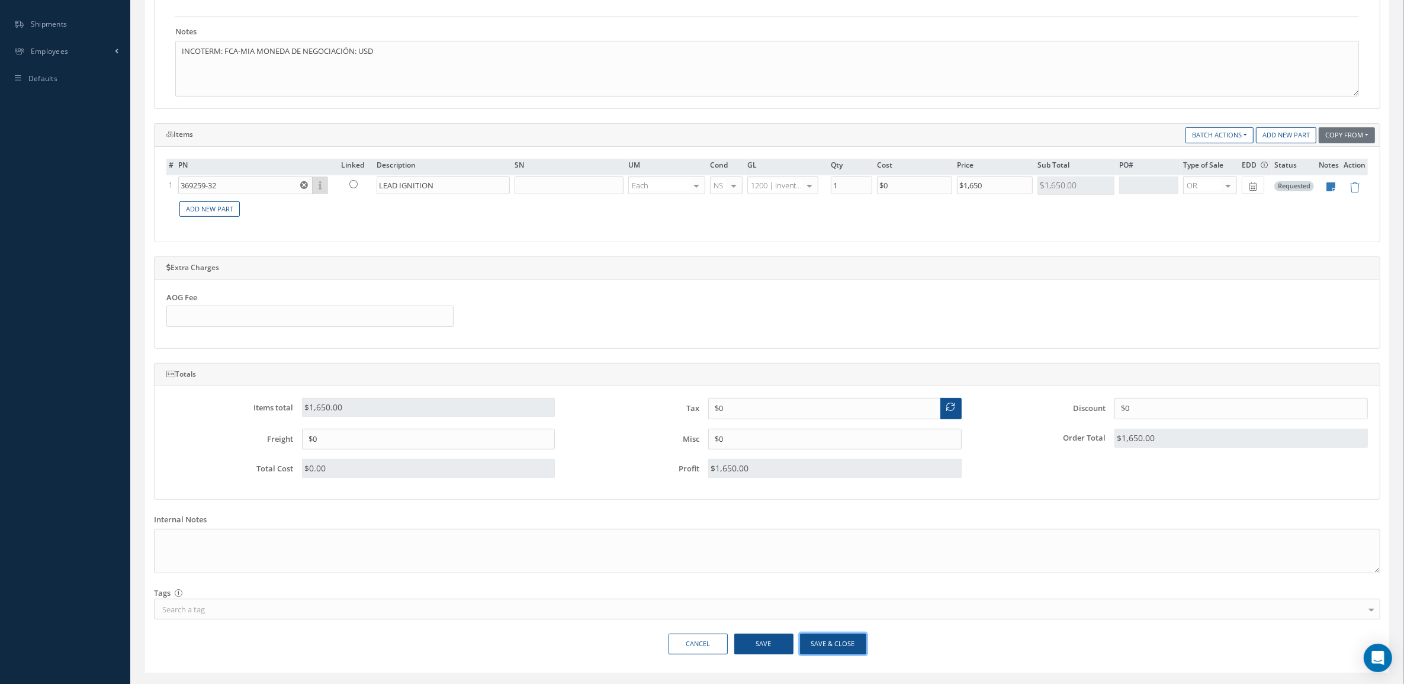
click at [847, 646] on button "Save & Close" at bounding box center [833, 643] width 66 height 21
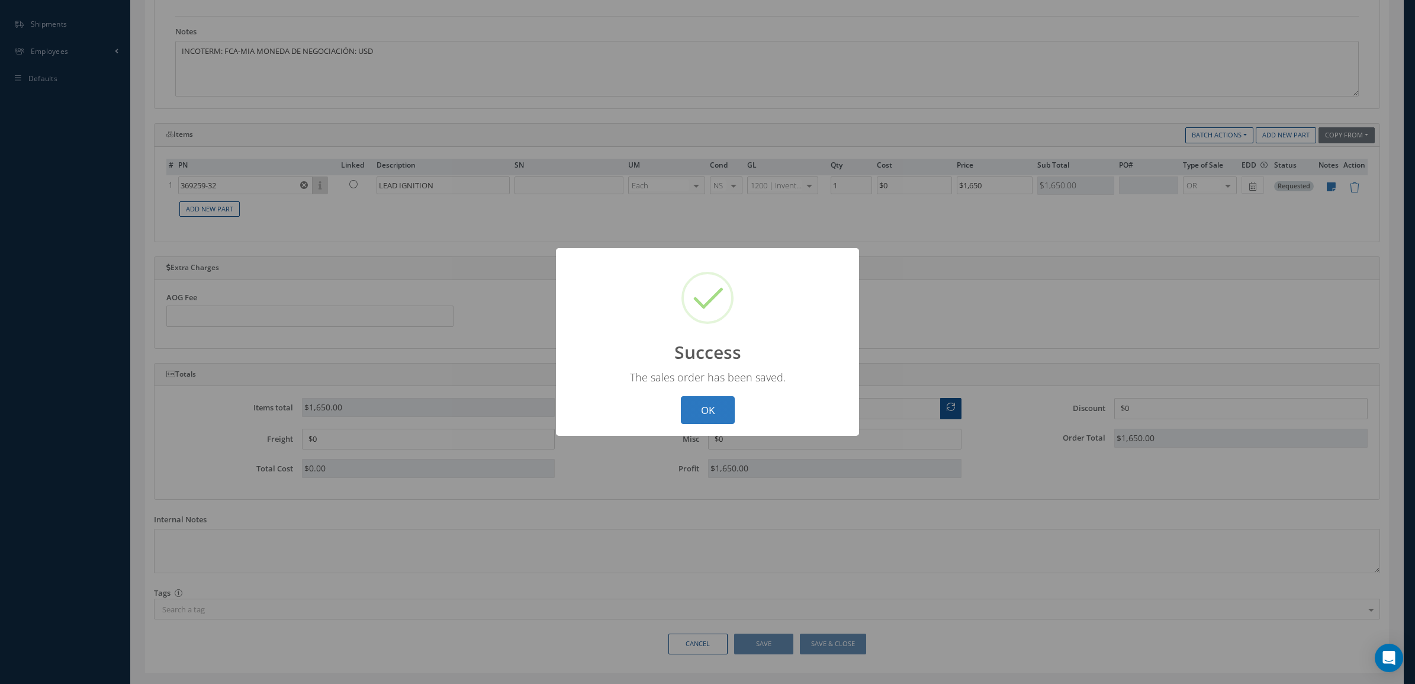
click at [699, 413] on button "OK" at bounding box center [708, 410] width 54 height 28
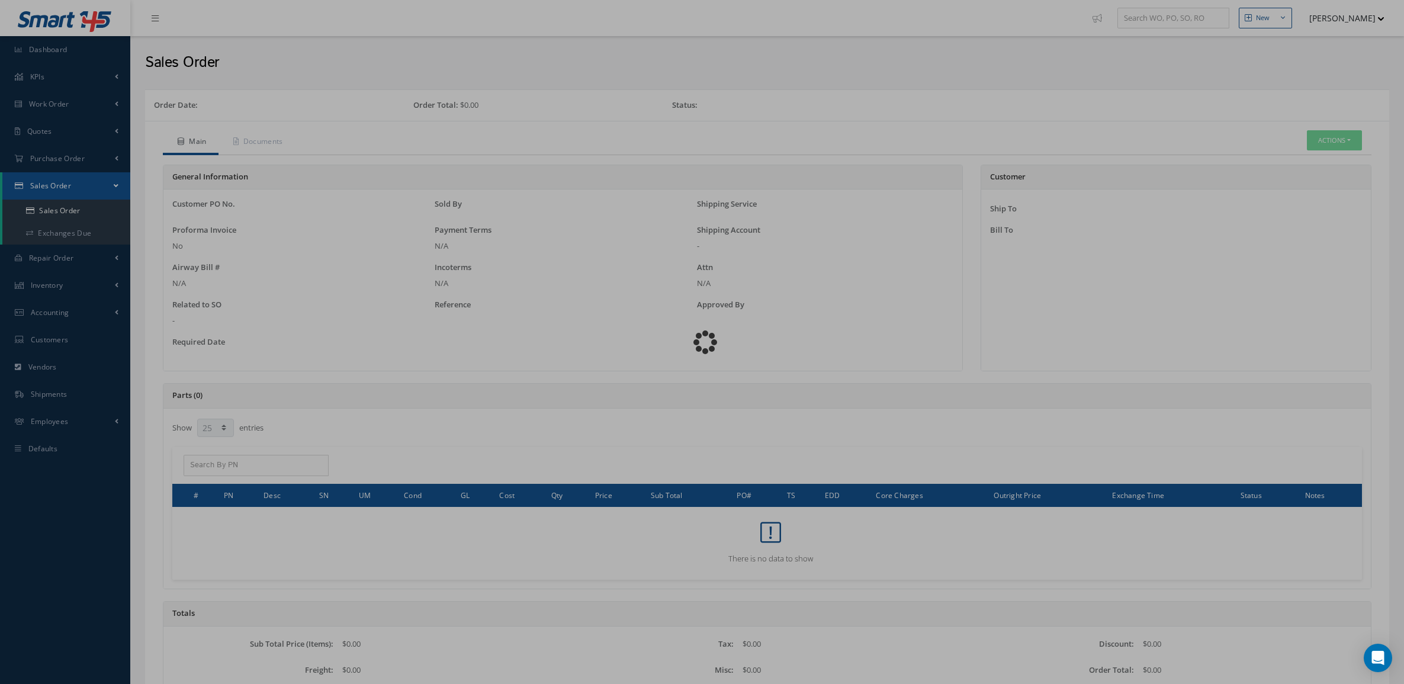
select select "25"
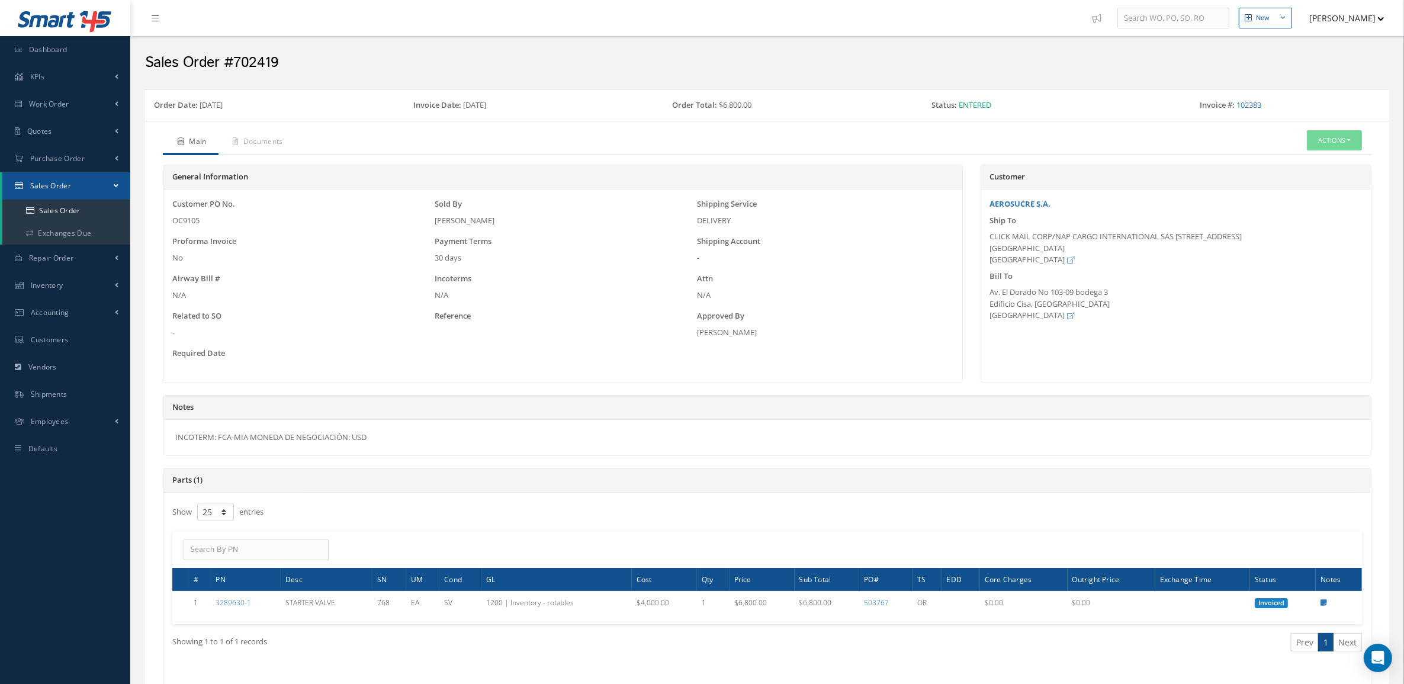
drag, startPoint x: 386, startPoint y: 447, endPoint x: 167, endPoint y: 443, distance: 219.1
click at [167, 443] on div "INCOTERM: FCA-MIA MONEDA DE NEGOCIACIÓN: USD" at bounding box center [766, 438] width 1207 height 36
copy div "INCOTERM: FCA-MIA MONEDA DE NEGOCIACIÓN: USD"
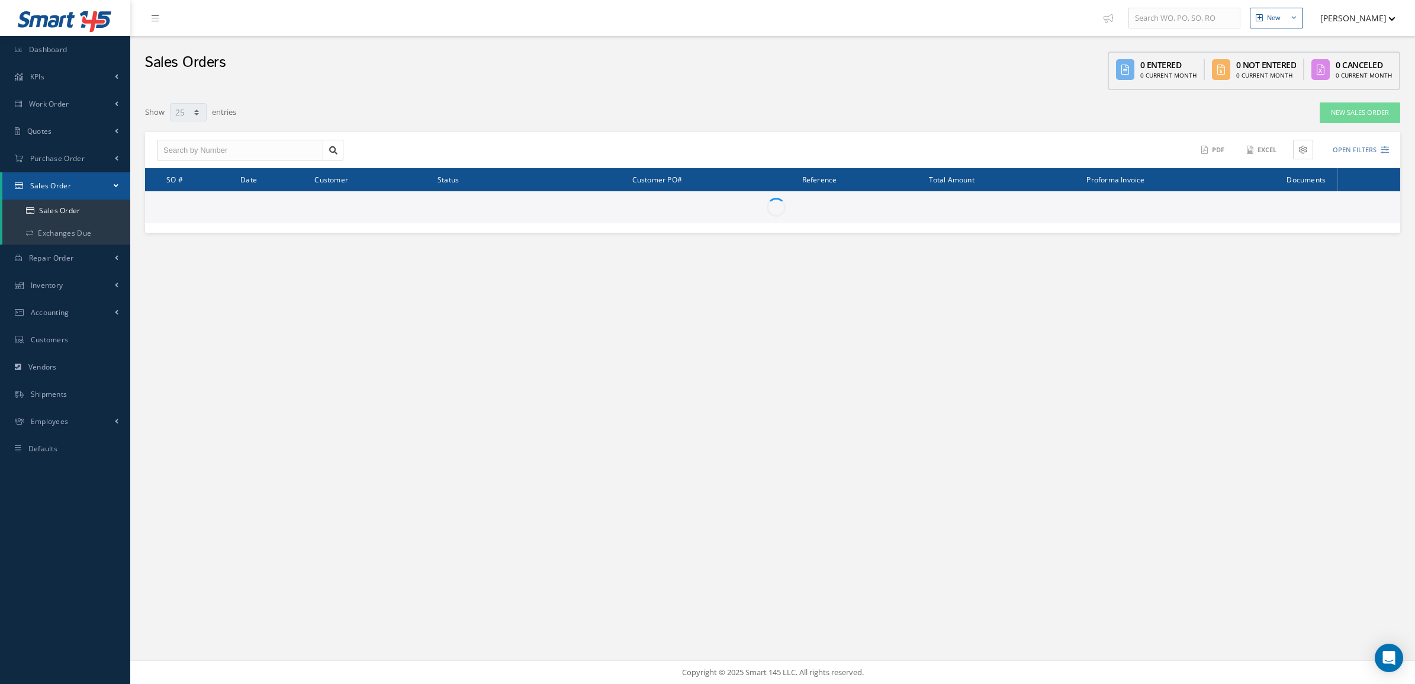
select select "25"
